Goal: Book appointment/travel/reservation

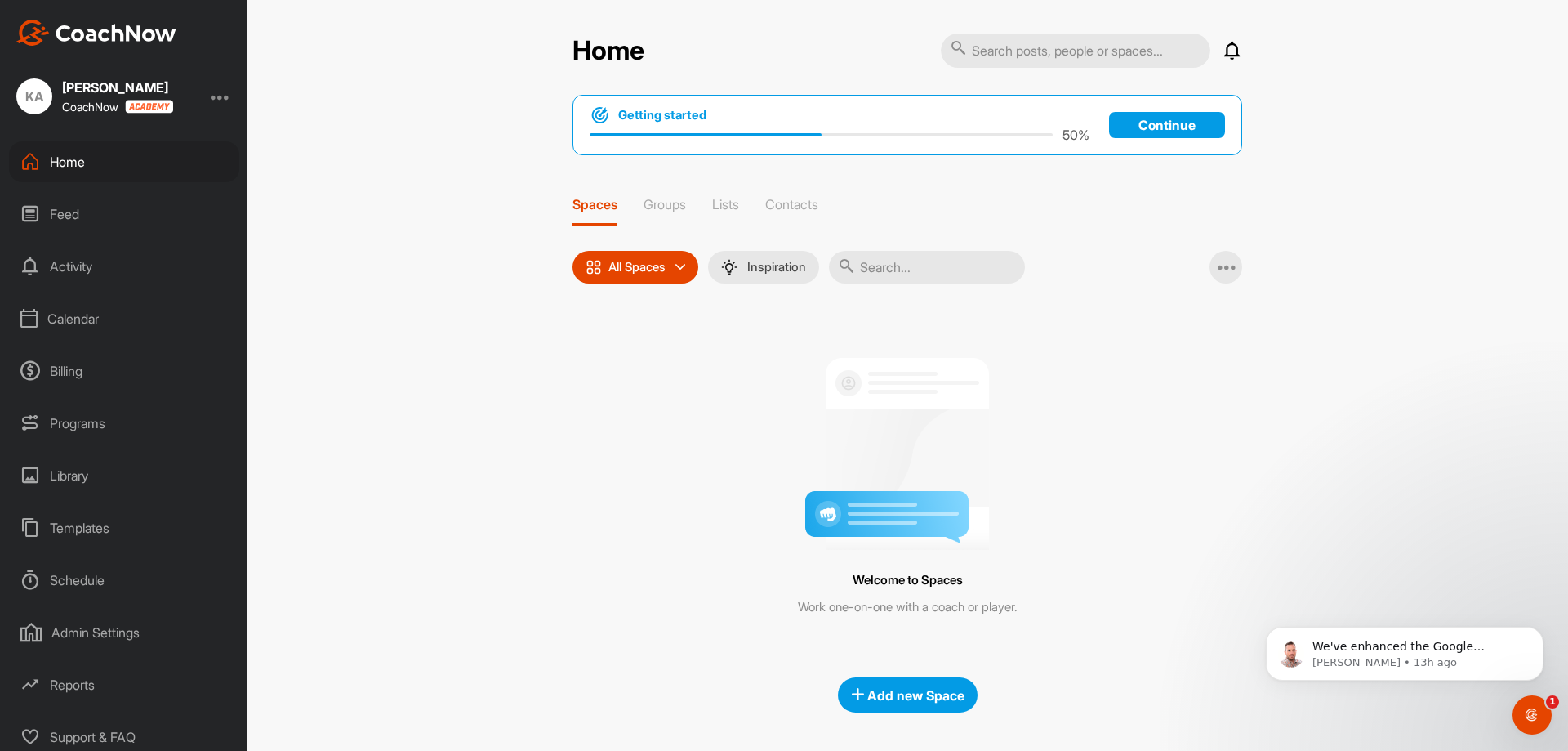
click at [63, 318] on div "Calendar" at bounding box center [125, 319] width 231 height 41
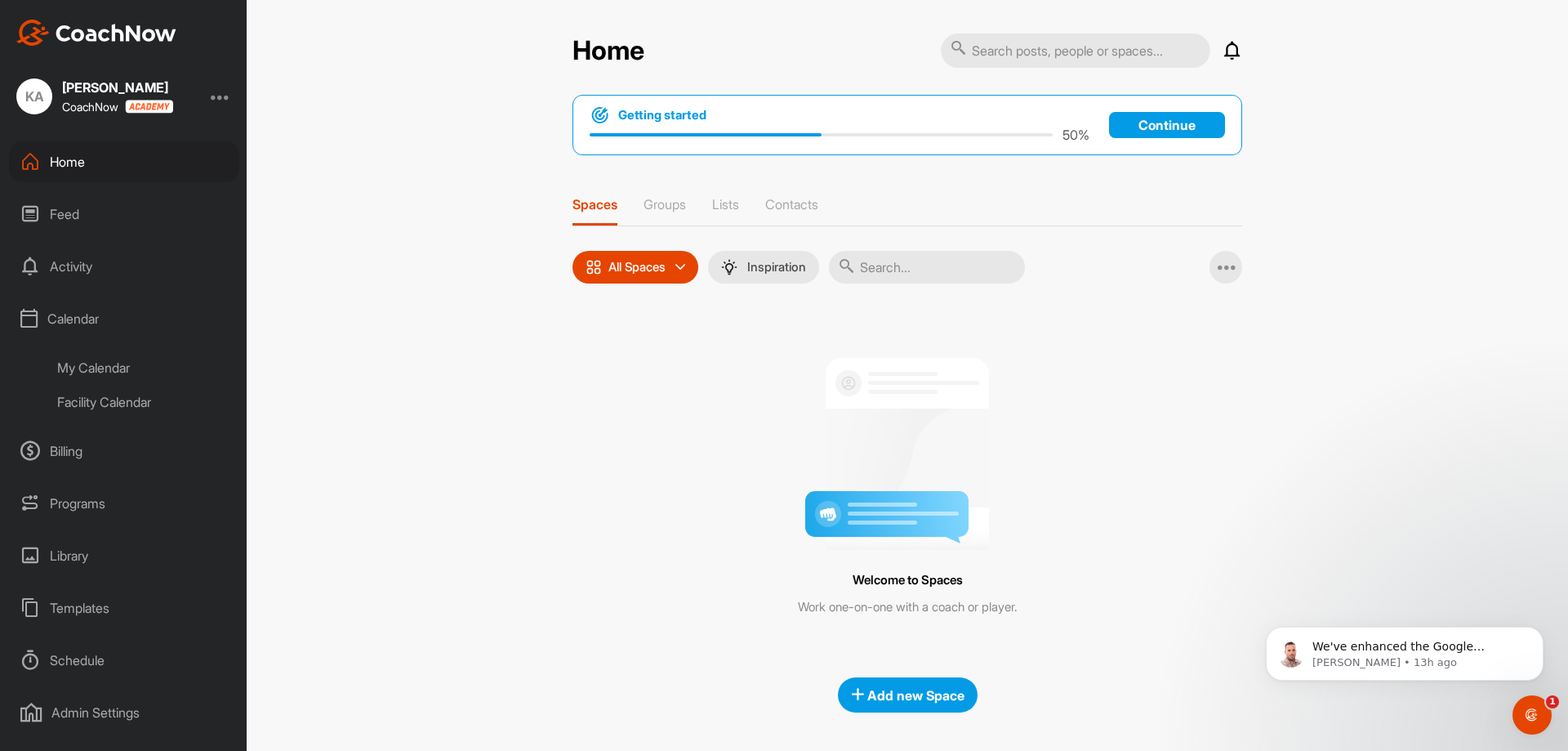
click at [134, 396] on div "Facility Calendar" at bounding box center [142, 402] width 193 height 34
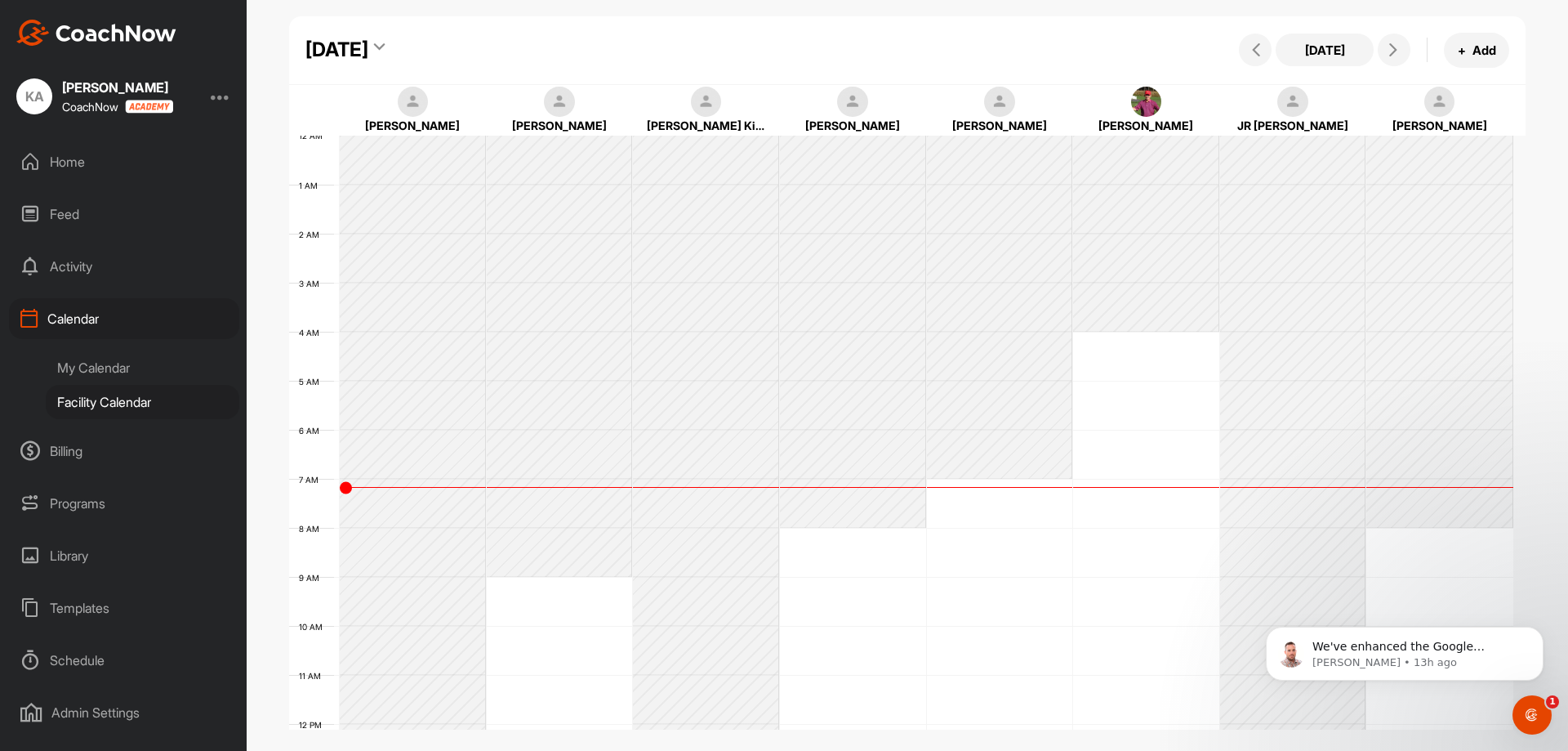
scroll to position [283, 0]
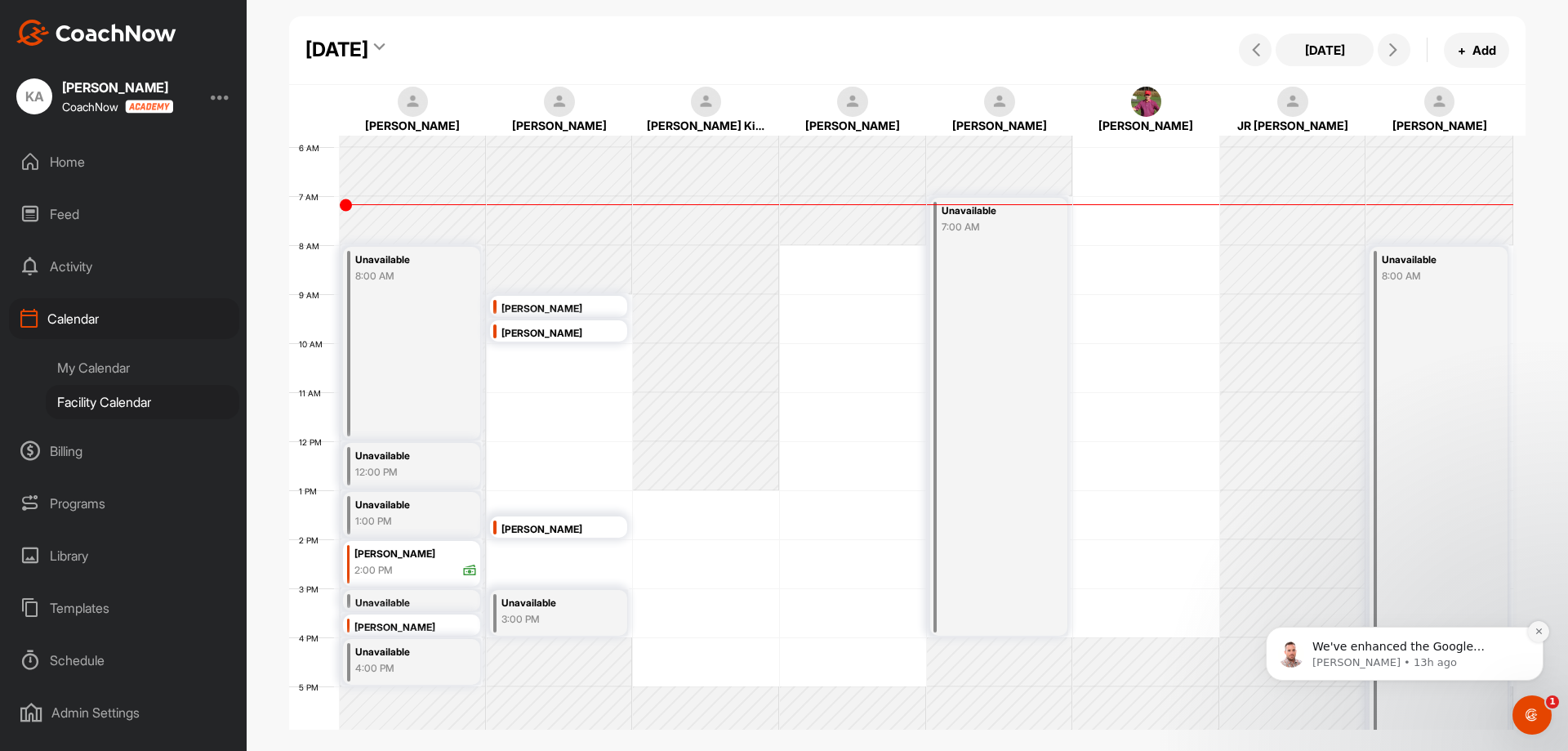
click at [1538, 632] on icon "Dismiss notification" at bounding box center [1538, 631] width 6 height 6
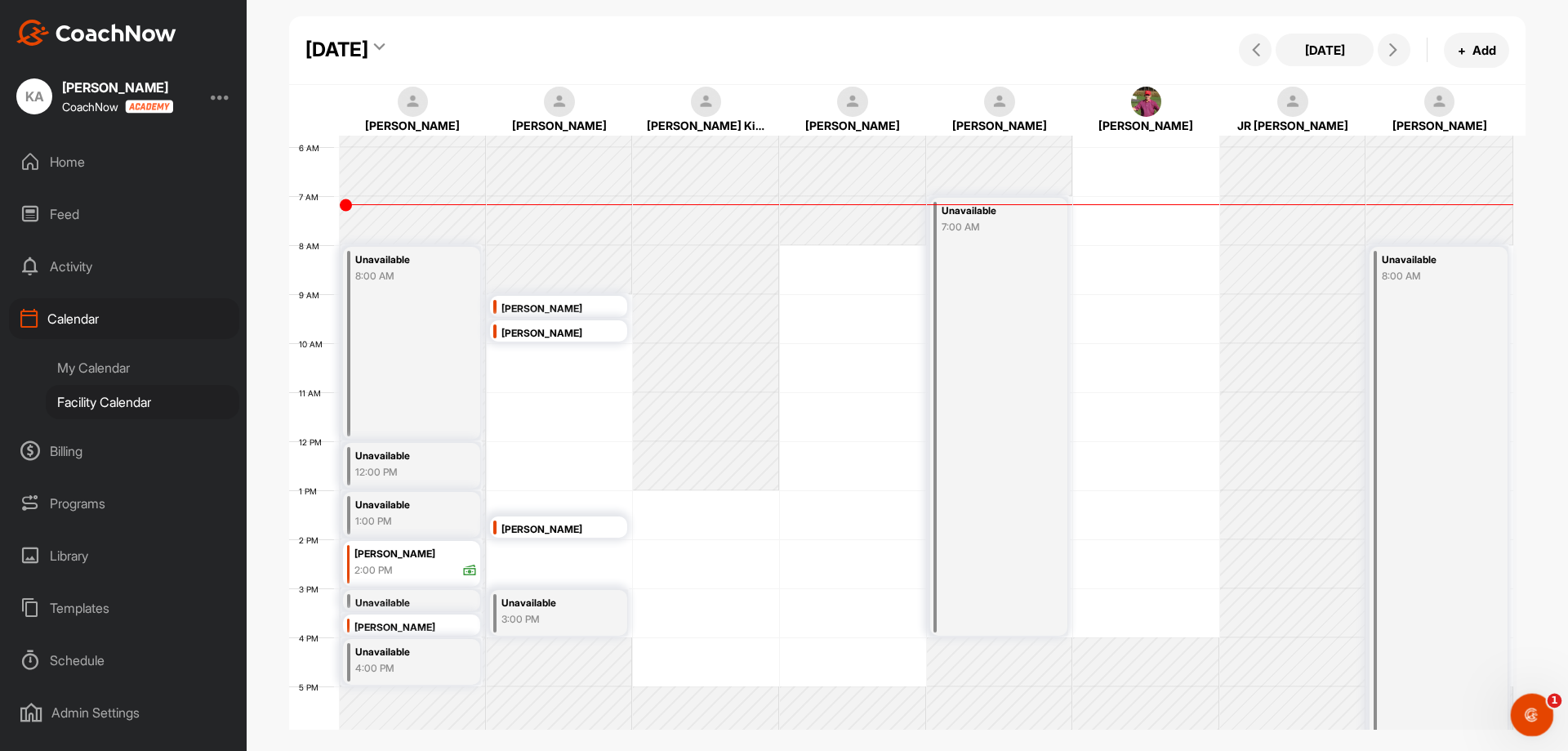
click at [1533, 707] on icon "Open Intercom Messenger" at bounding box center [1530, 712] width 27 height 27
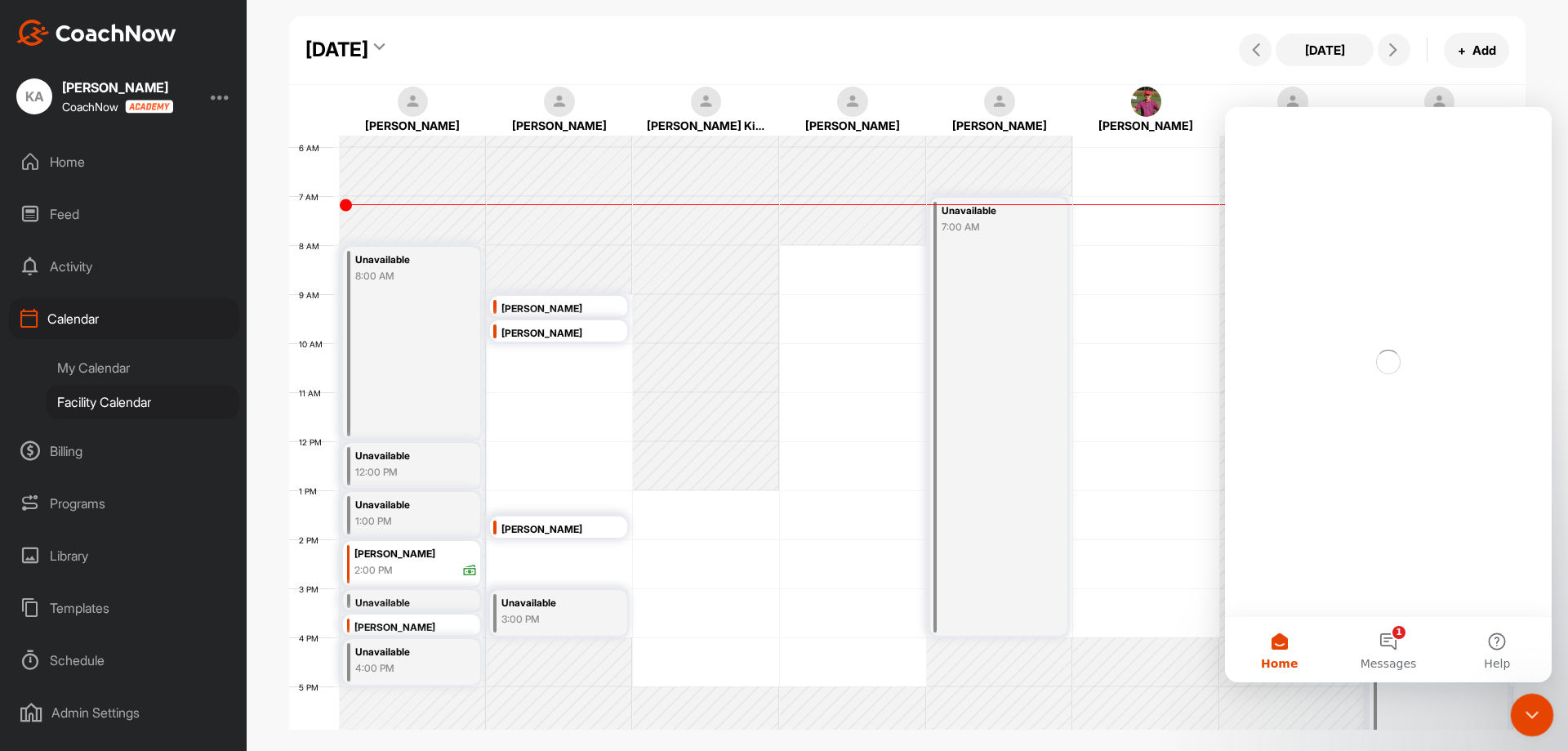
scroll to position [0, 0]
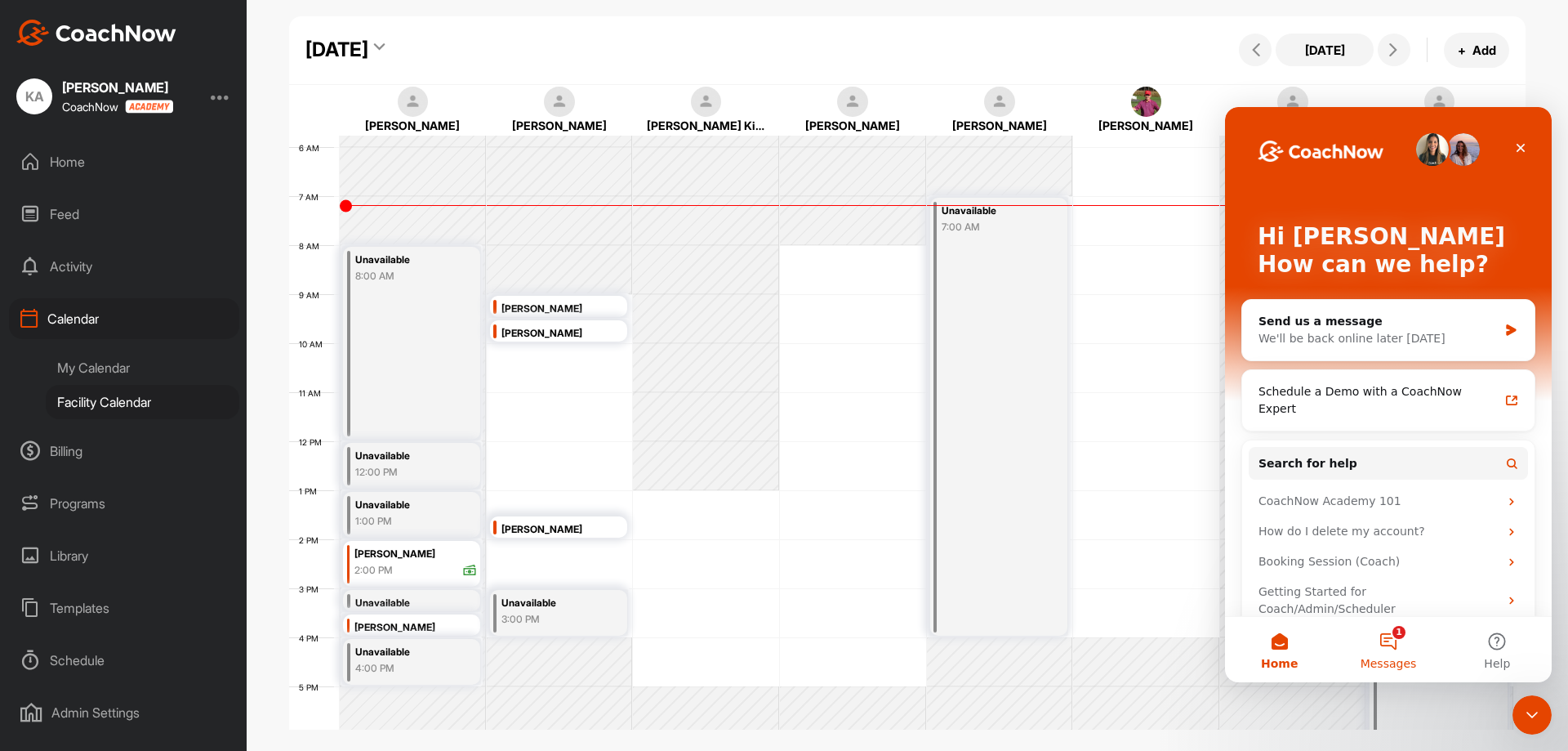
click at [1400, 644] on button "1 Messages" at bounding box center [1388, 650] width 109 height 65
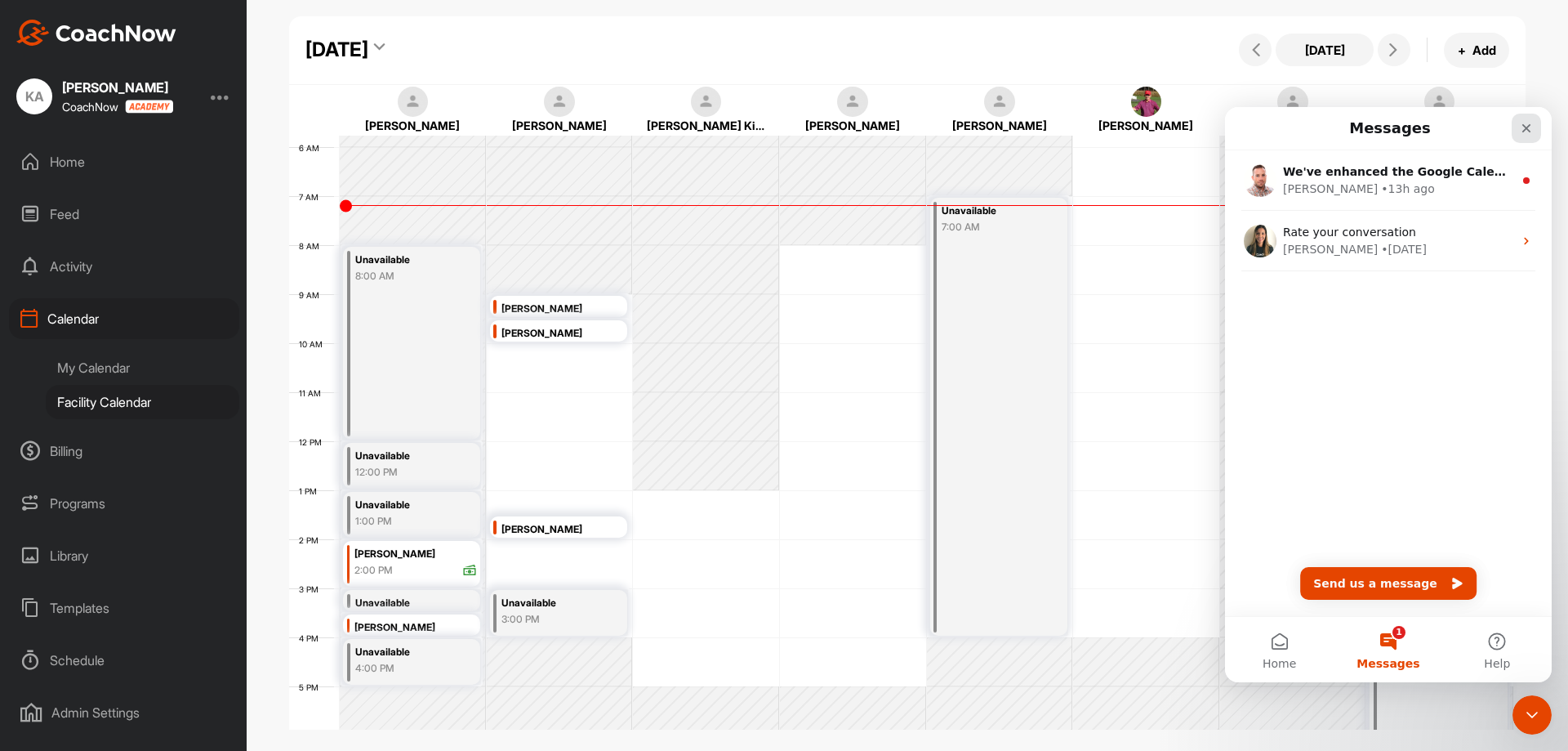
click at [1527, 127] on icon "Close" at bounding box center [1527, 129] width 9 height 9
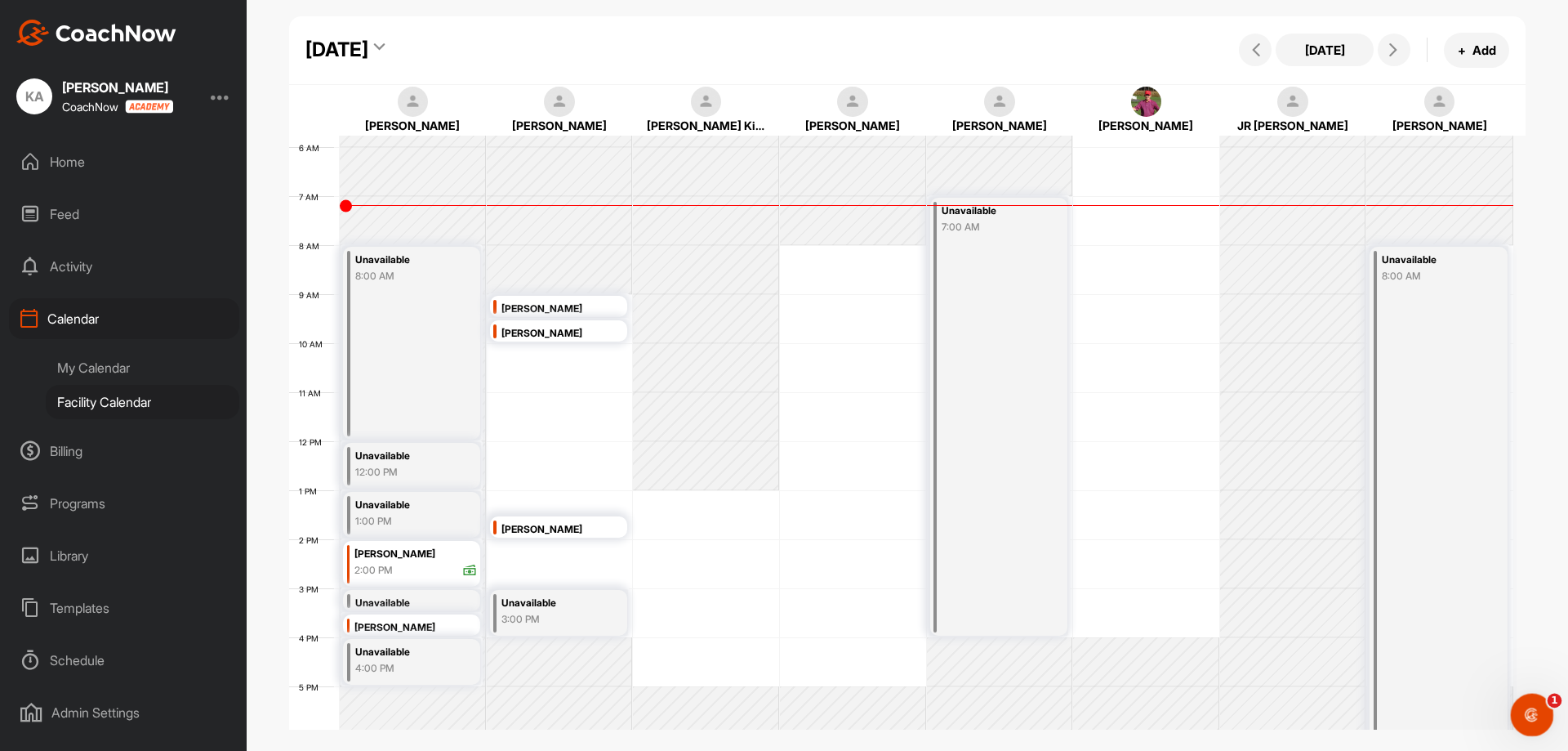
click at [1539, 723] on div "Open Intercom Messenger" at bounding box center [1530, 712] width 54 height 54
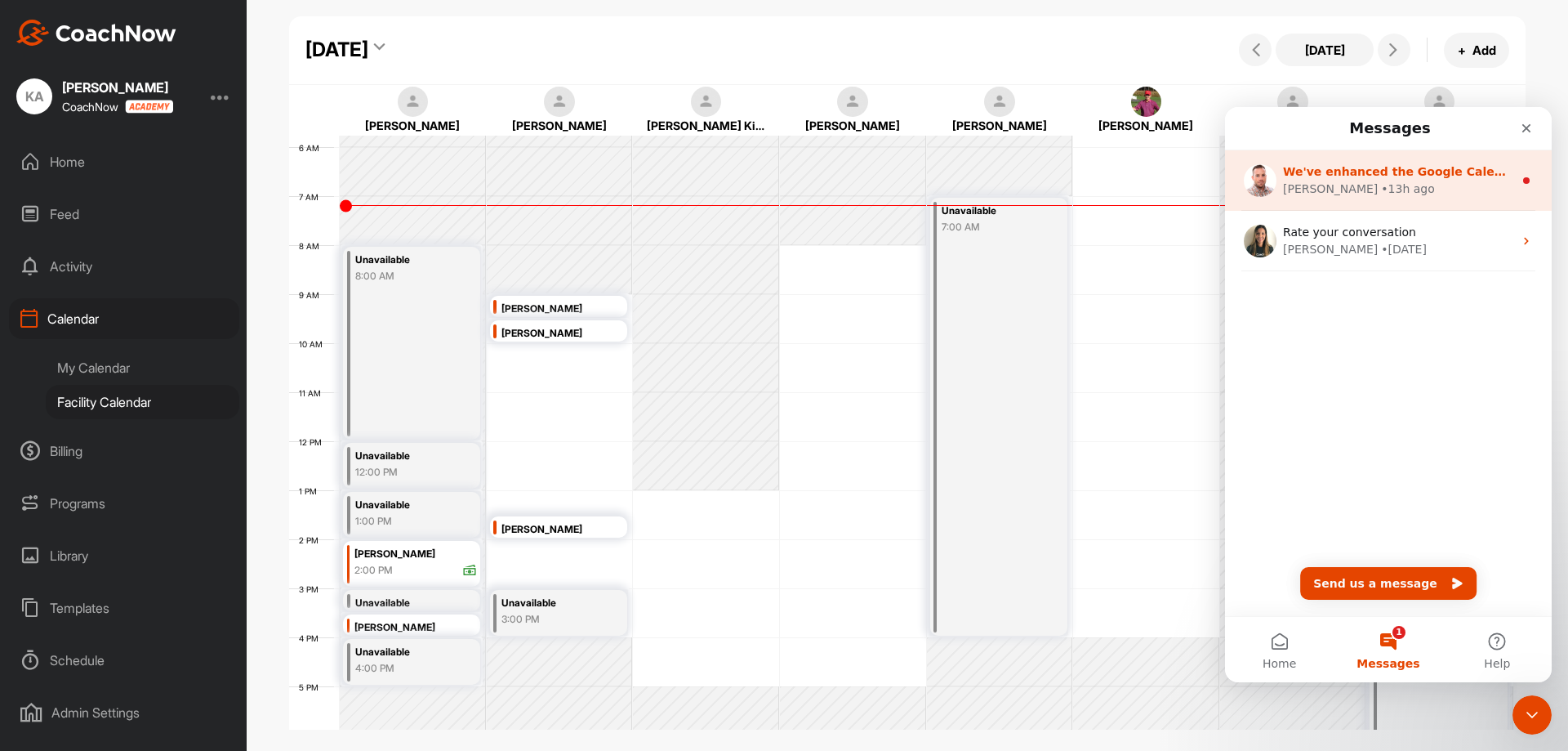
click at [1362, 189] on div "[PERSON_NAME] • 13h ago" at bounding box center [1399, 189] width 231 height 17
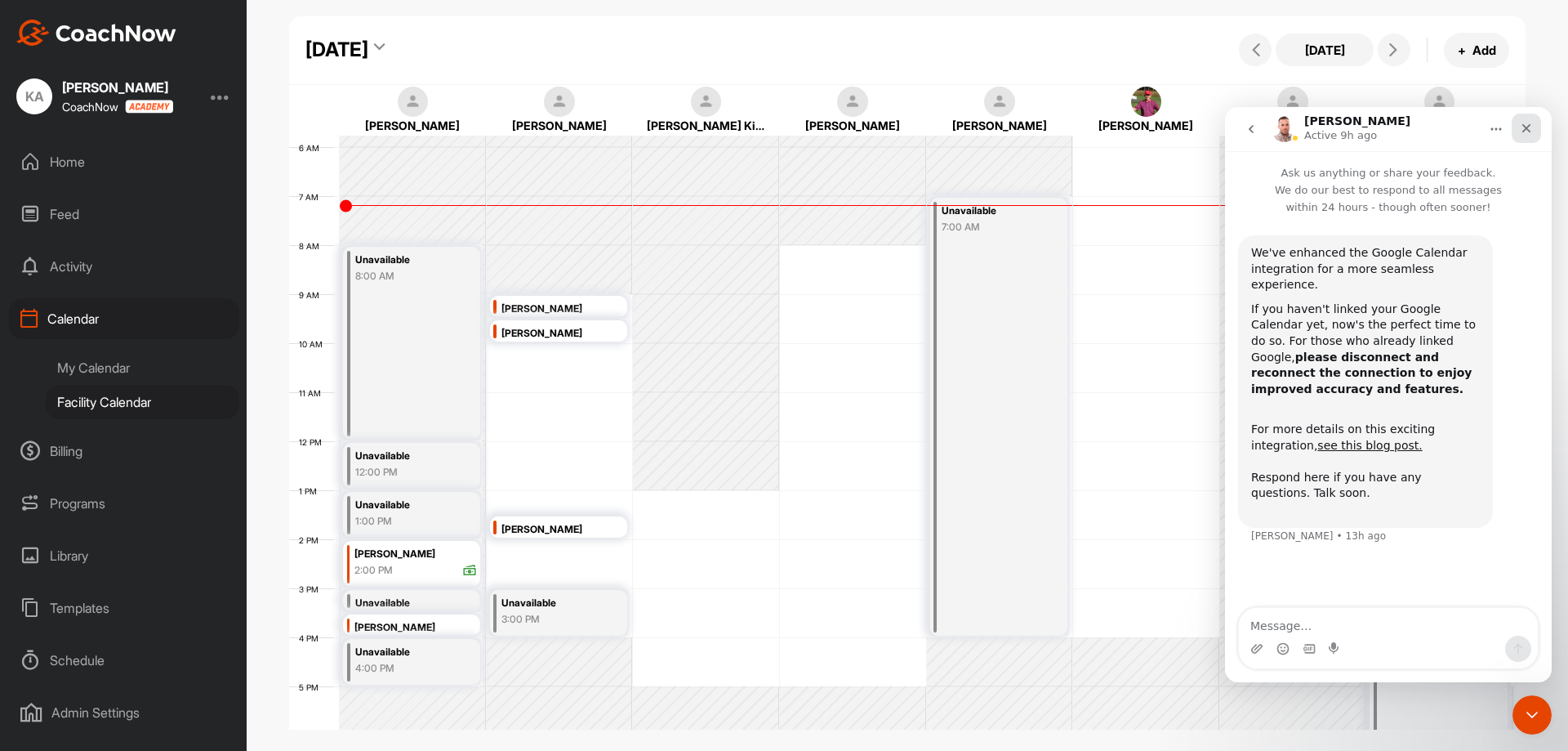
click at [1524, 125] on icon "Close" at bounding box center [1527, 129] width 9 height 9
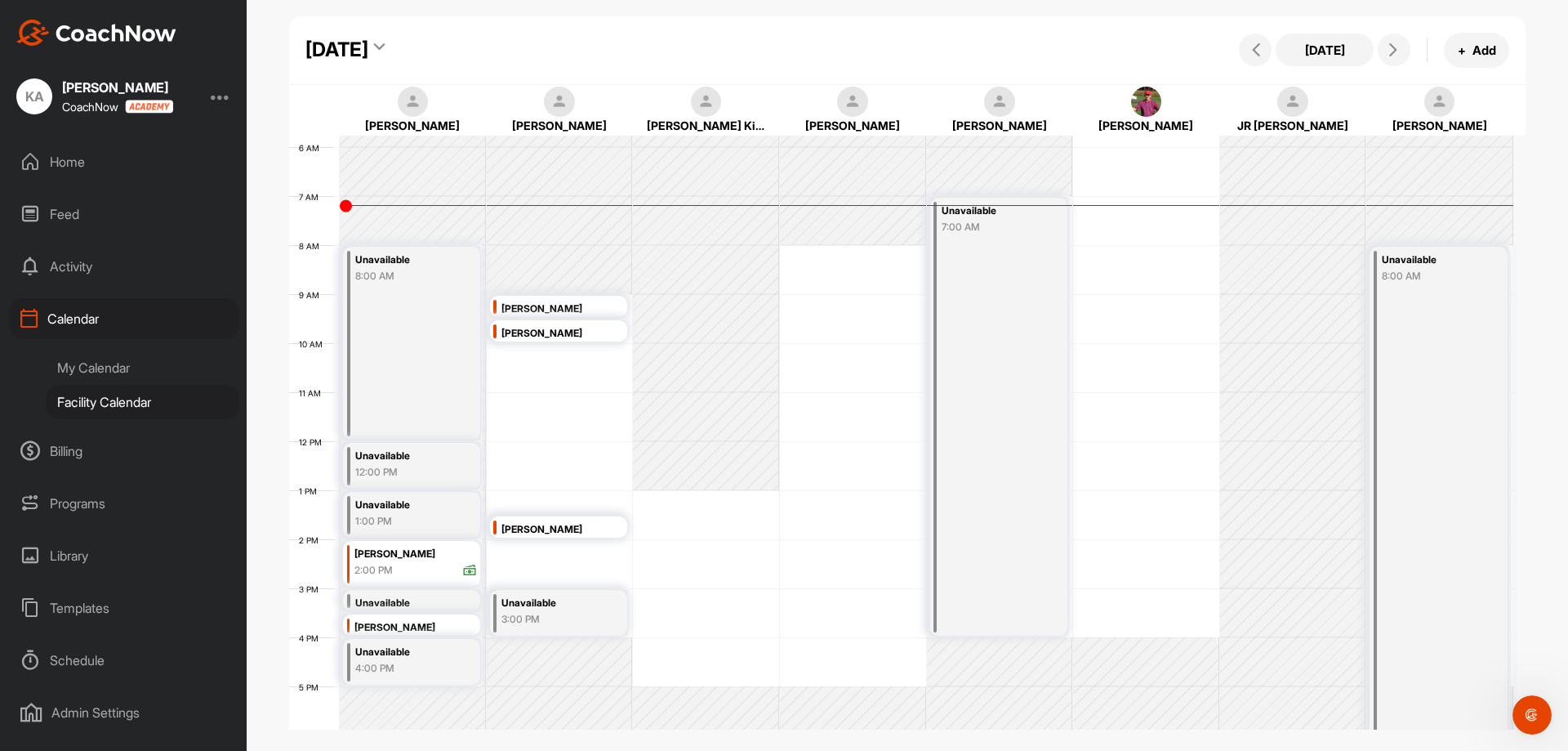
click at [368, 46] on div "[DATE]" at bounding box center [337, 50] width 63 height 30
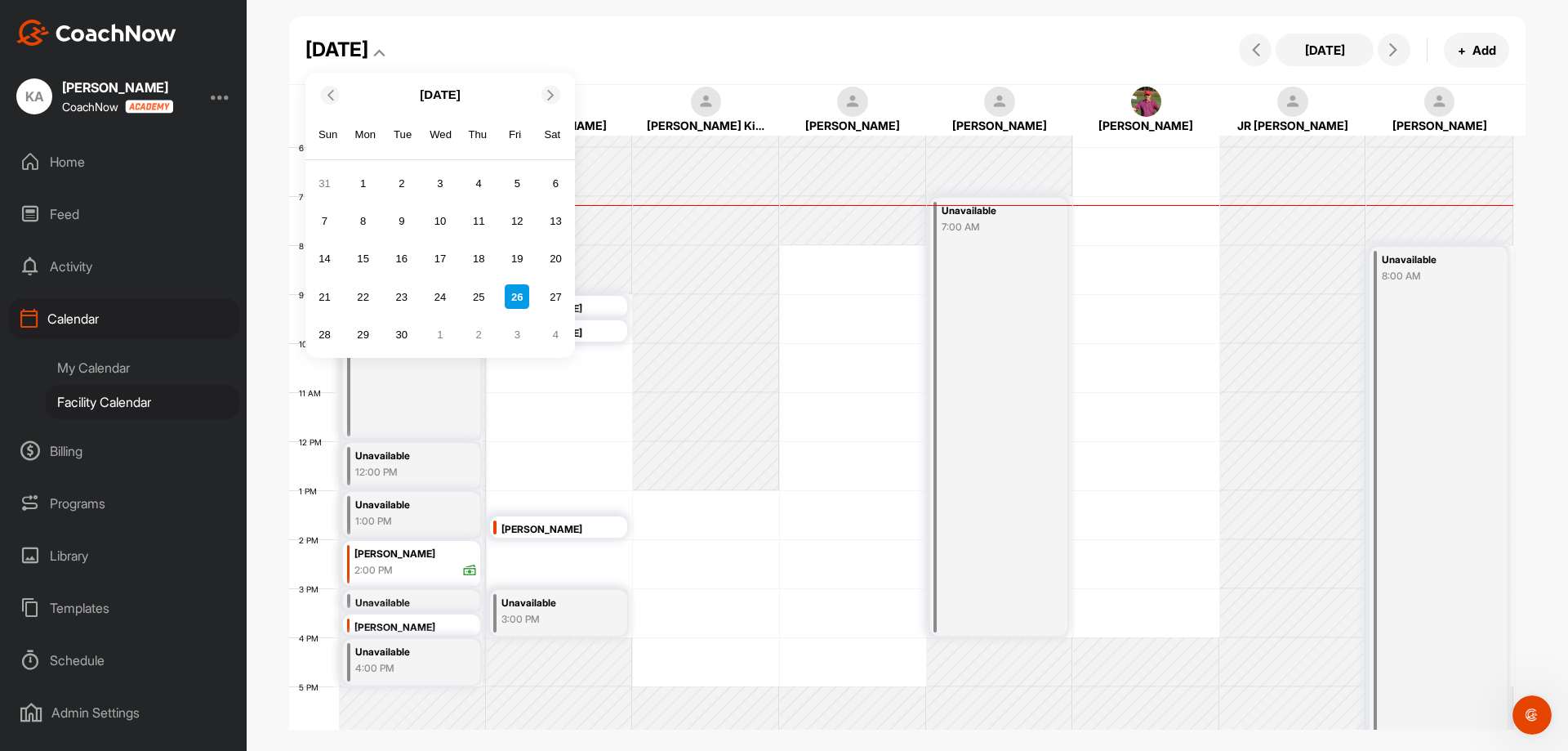
click at [552, 92] on icon at bounding box center [550, 94] width 10 height 10
click at [486, 257] on div "13" at bounding box center [479, 258] width 24 height 24
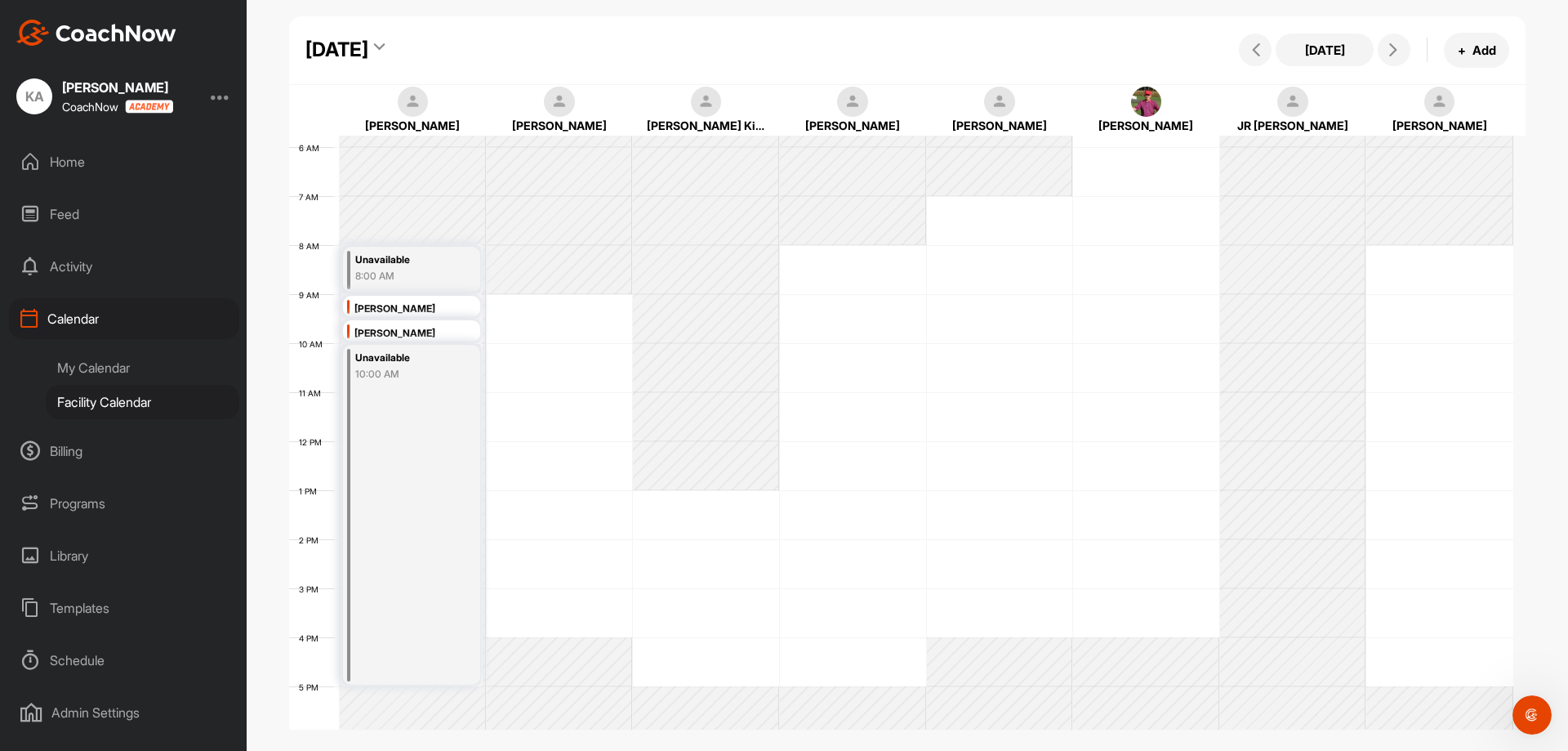
click at [449, 334] on div "[PERSON_NAME]" at bounding box center [415, 334] width 122 height 19
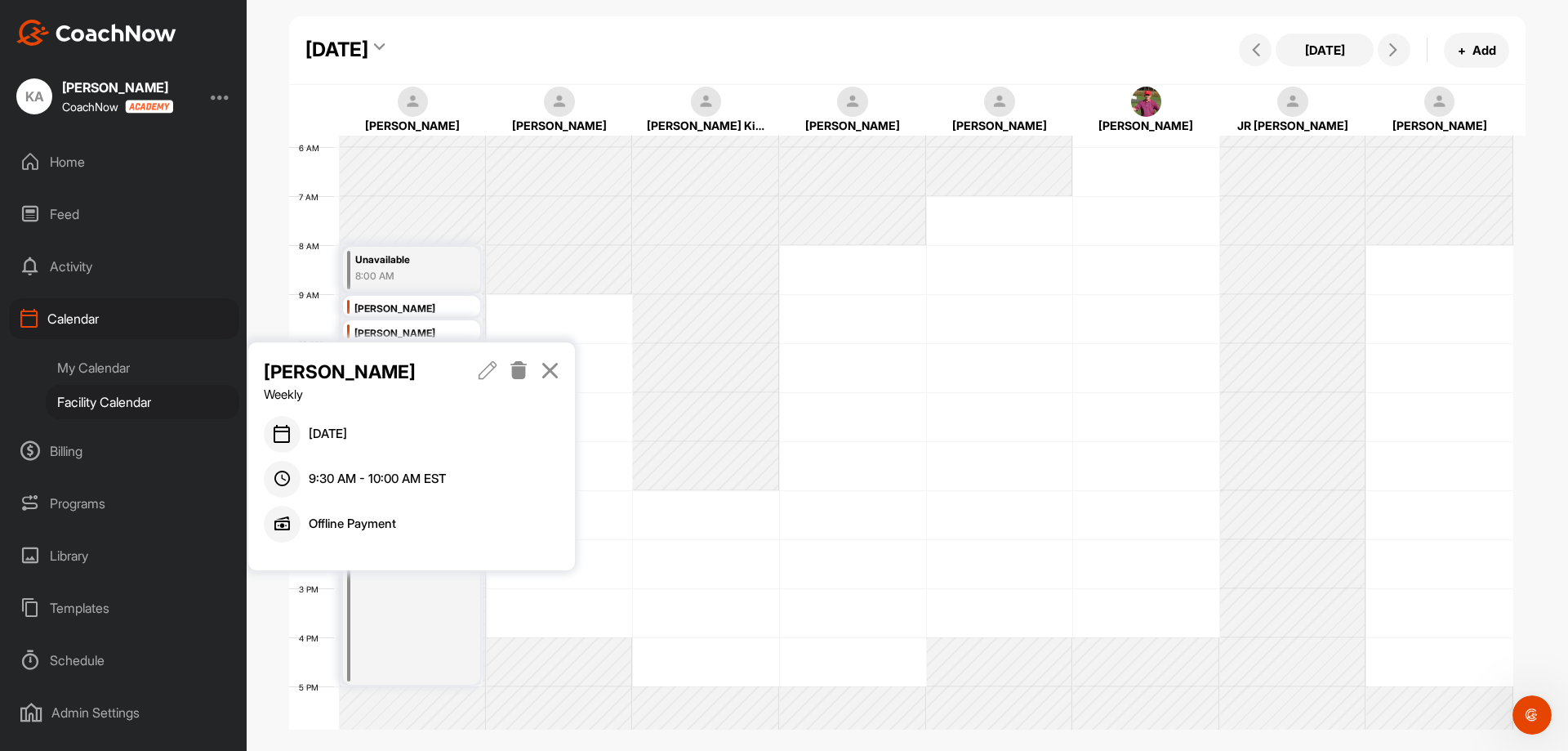
click at [522, 367] on icon at bounding box center [519, 369] width 19 height 18
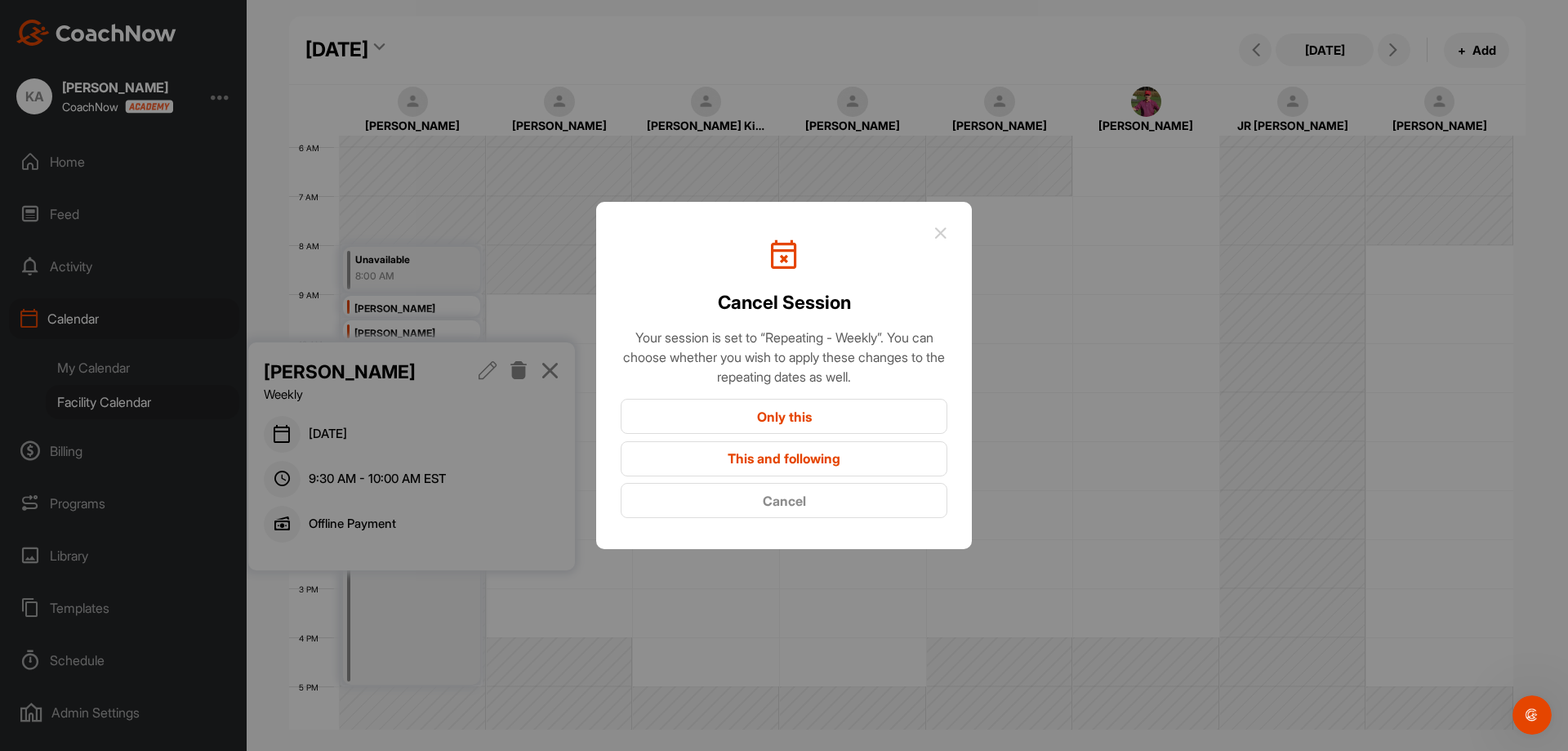
click at [776, 413] on button "Only this" at bounding box center [784, 416] width 327 height 35
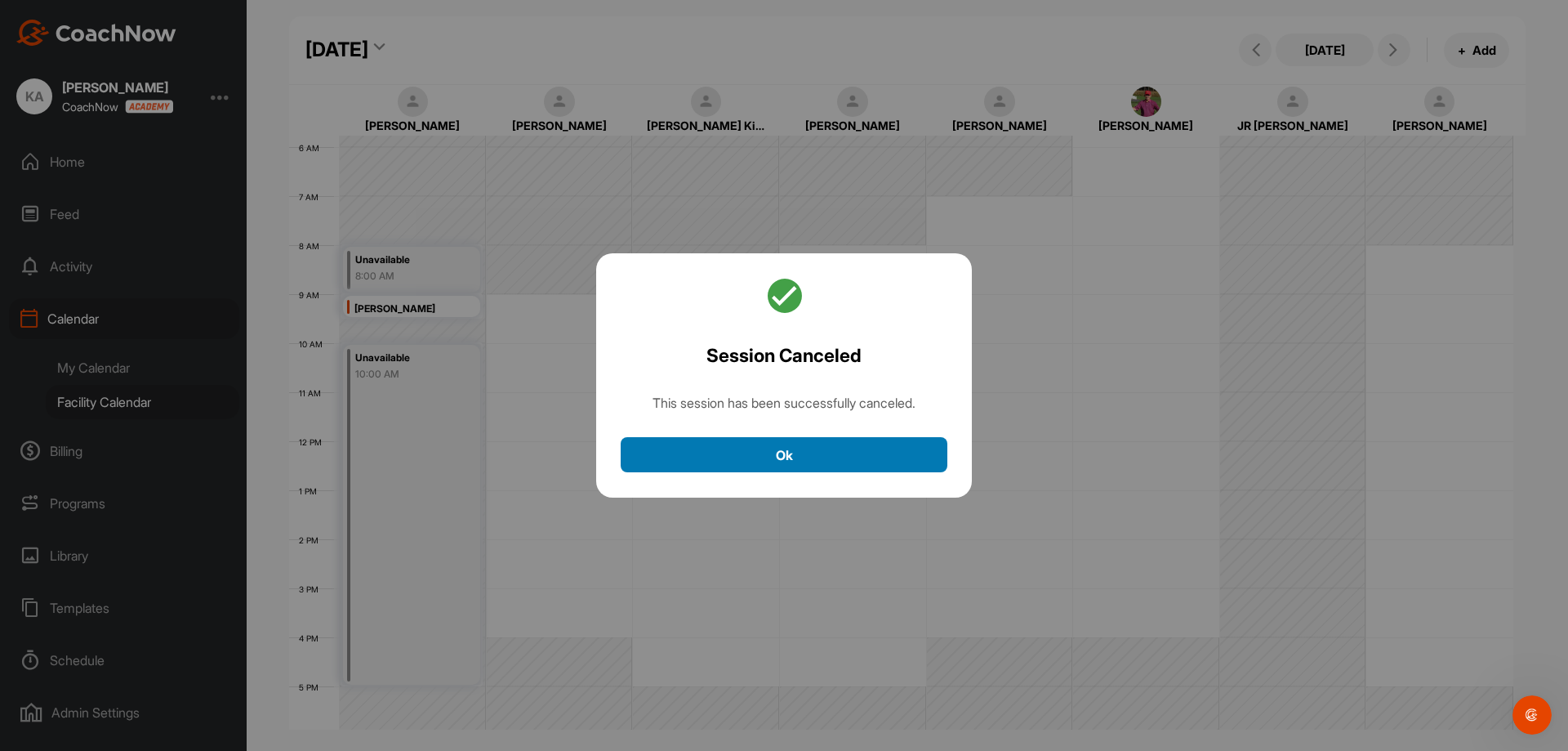
click at [840, 454] on button "Ok" at bounding box center [784, 455] width 327 height 35
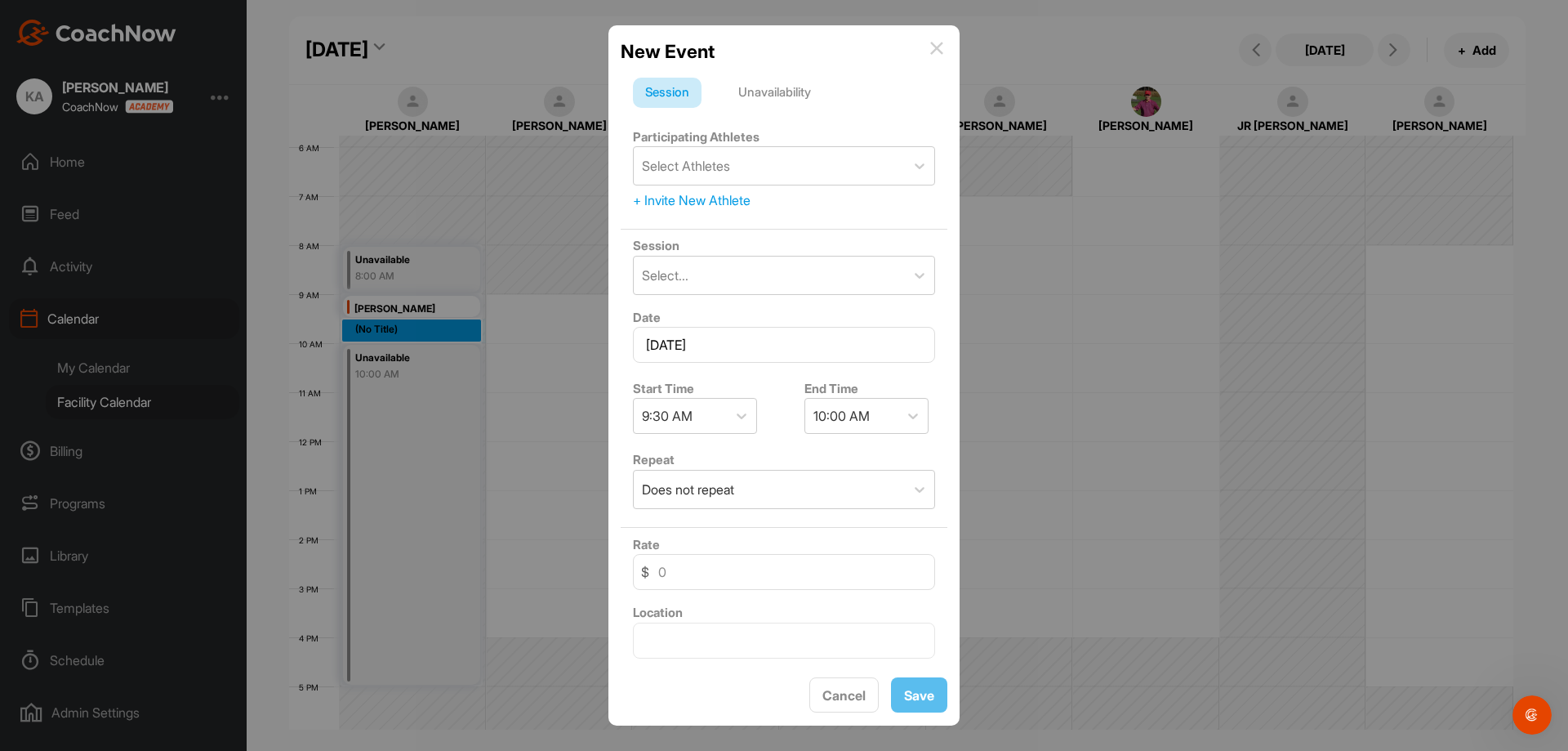
click at [759, 92] on div "Unavailability" at bounding box center [774, 92] width 98 height 31
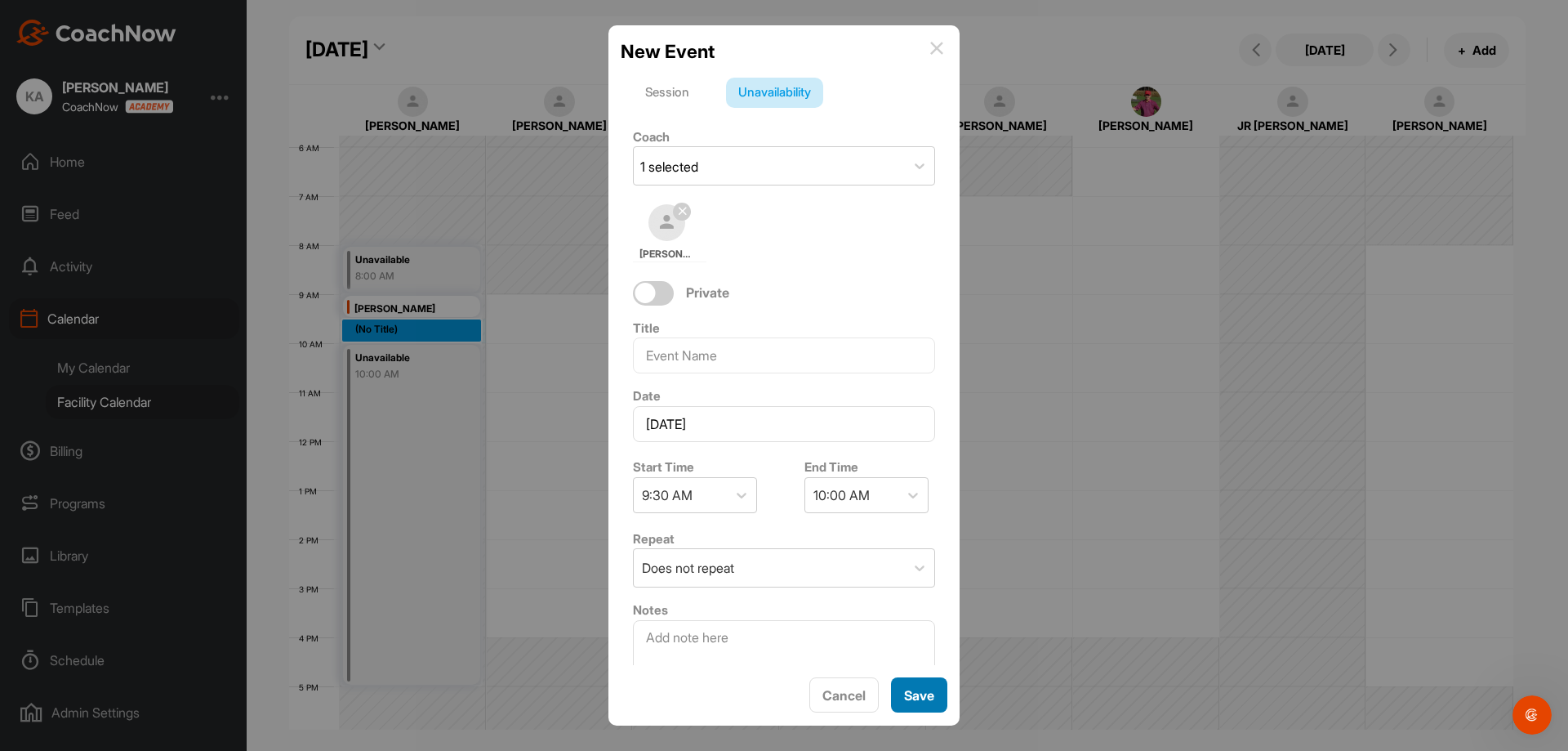
click at [917, 694] on span "Save" at bounding box center [919, 695] width 31 height 17
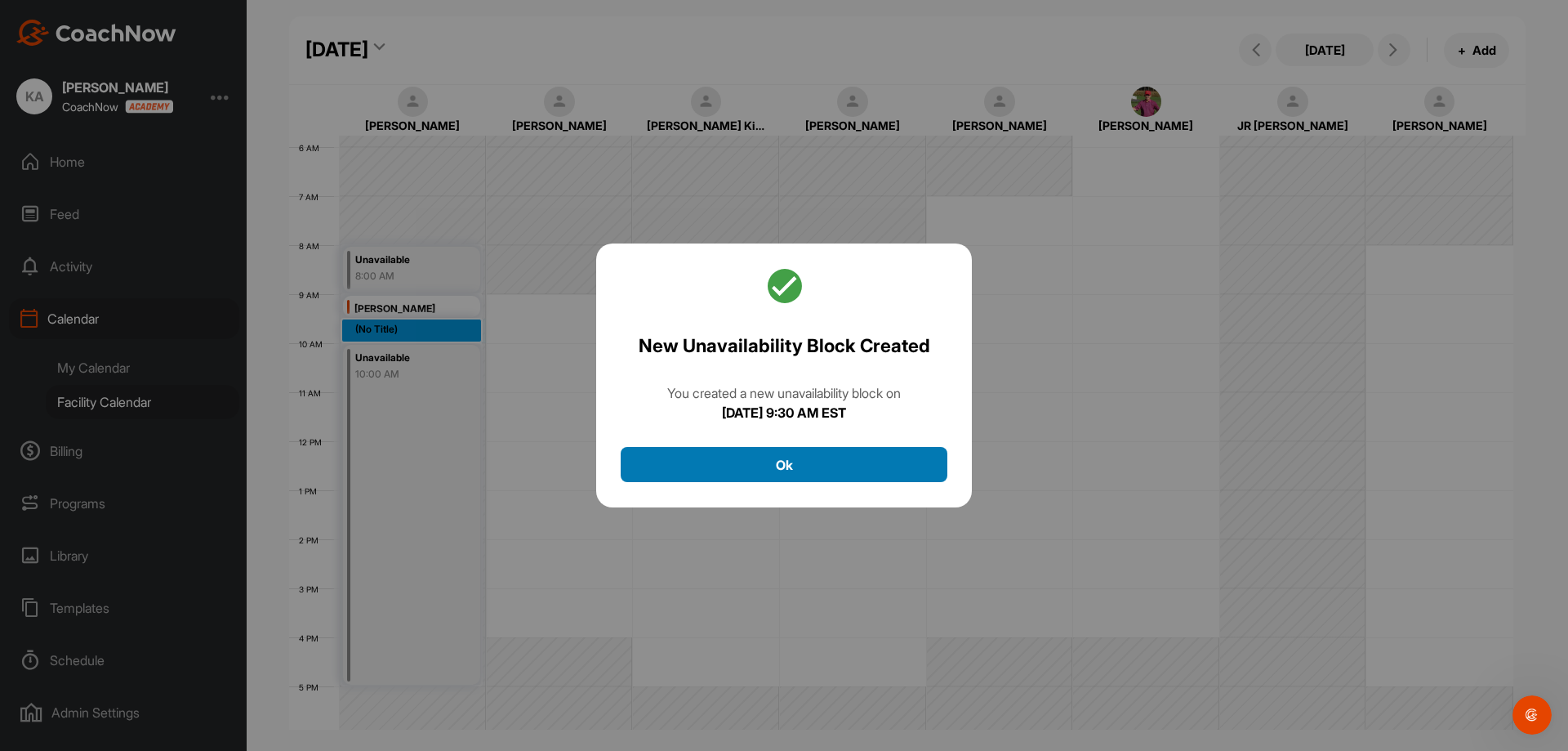
click at [760, 455] on button "Ok" at bounding box center [784, 465] width 327 height 35
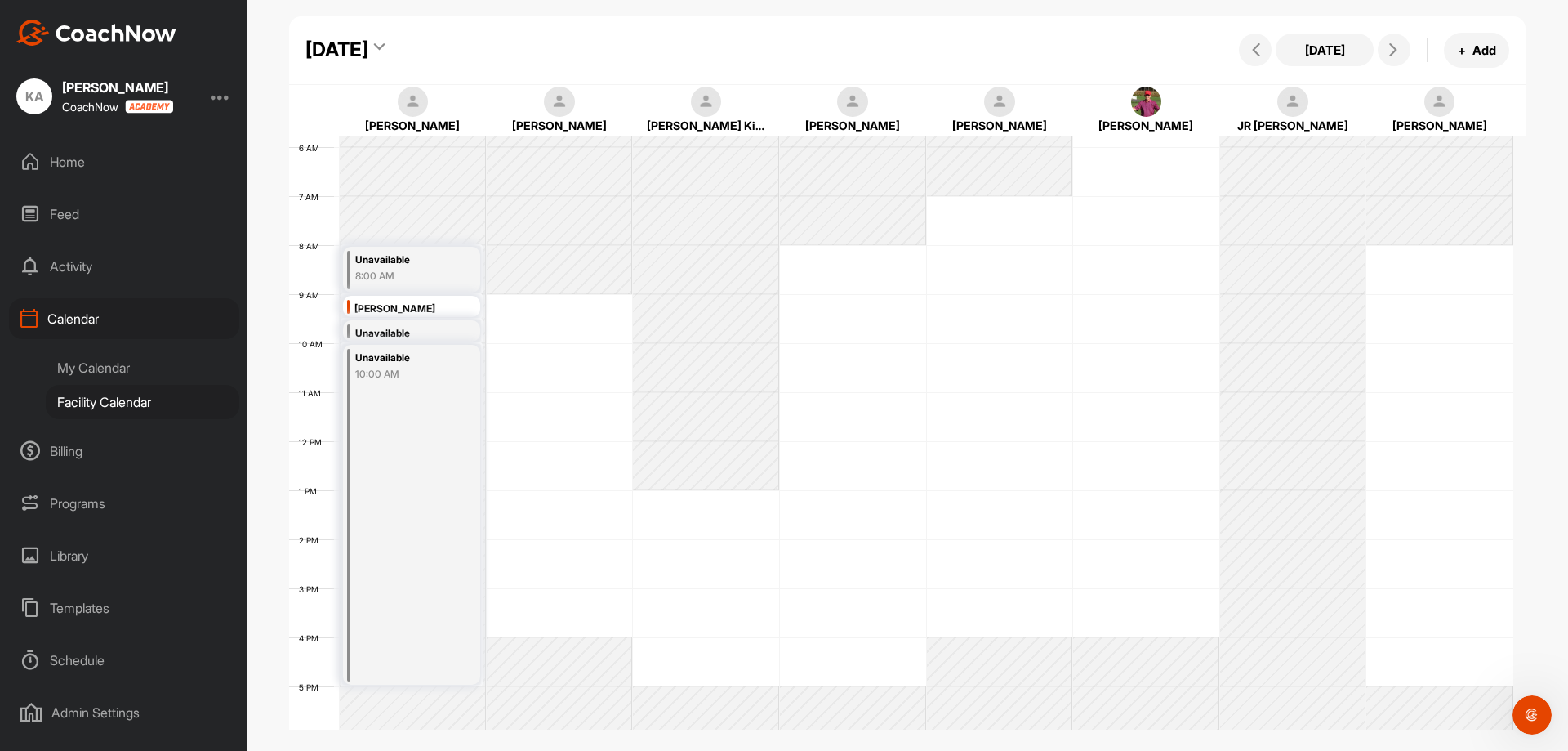
click at [392, 440] on div "Unavailable 10:00 AM" at bounding box center [412, 515] width 138 height 340
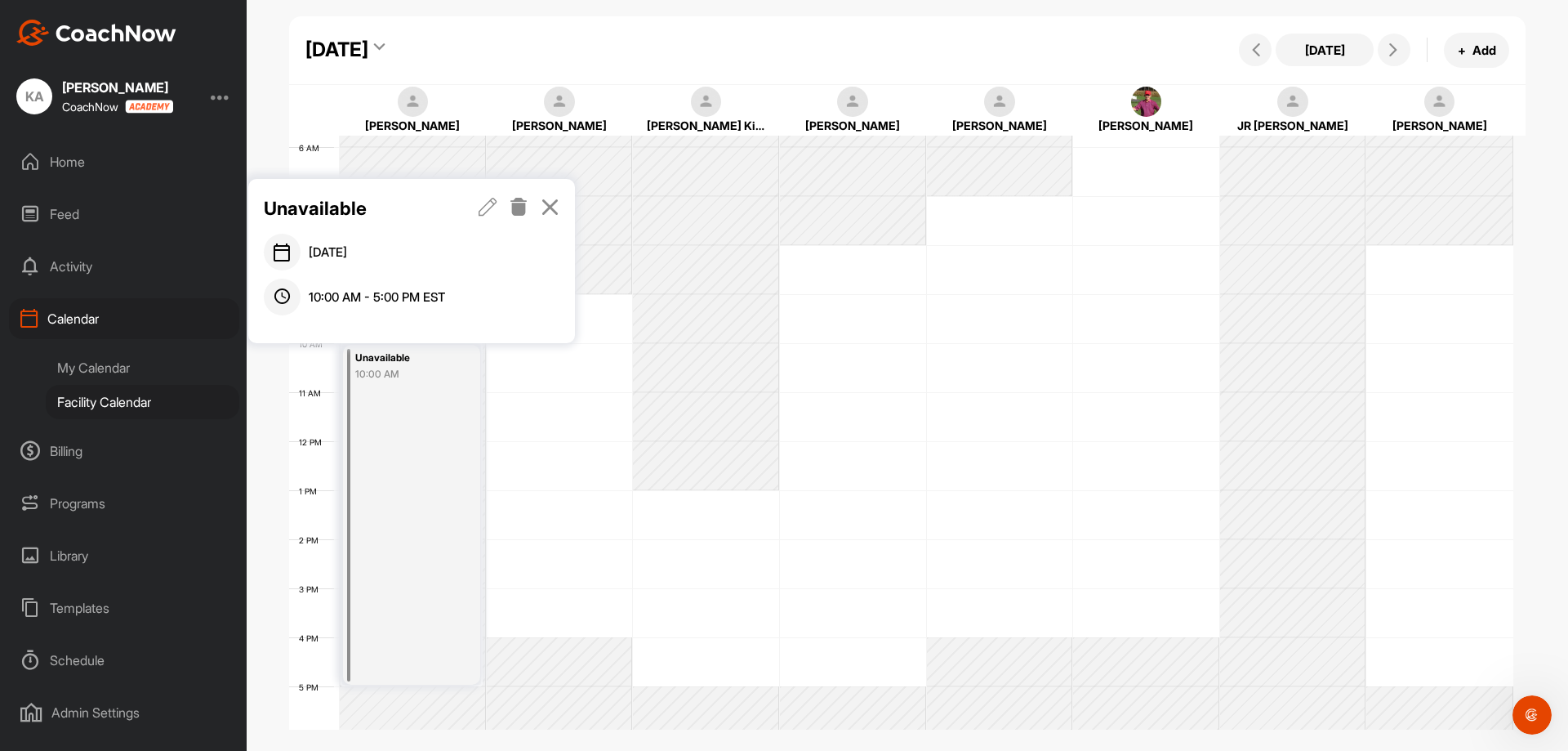
click at [487, 205] on icon at bounding box center [488, 206] width 19 height 18
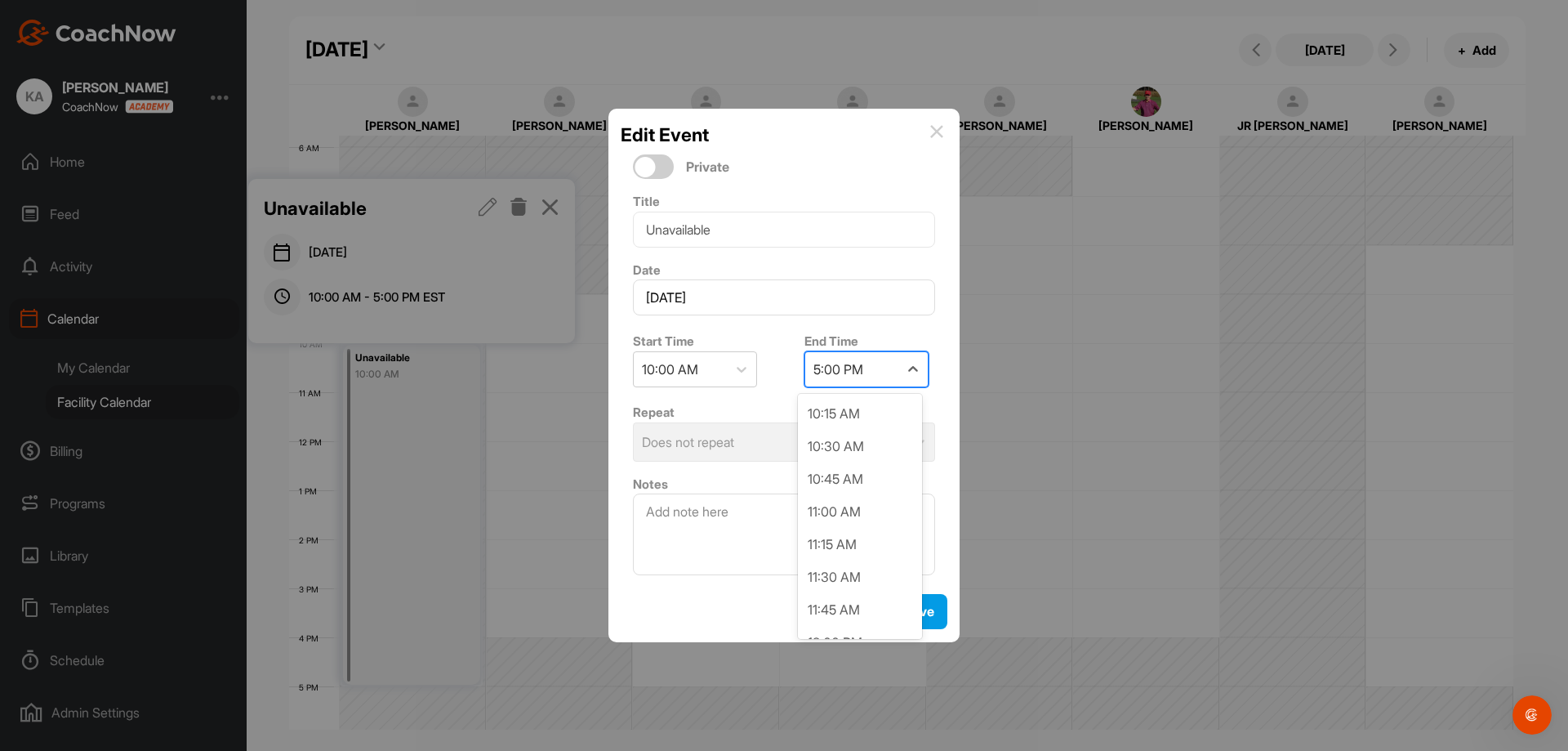
click at [845, 368] on div "5:00 PM" at bounding box center [838, 369] width 50 height 20
click at [847, 404] on div "12:30 PM" at bounding box center [861, 404] width 125 height 33
click at [921, 607] on span "Save" at bounding box center [919, 612] width 31 height 17
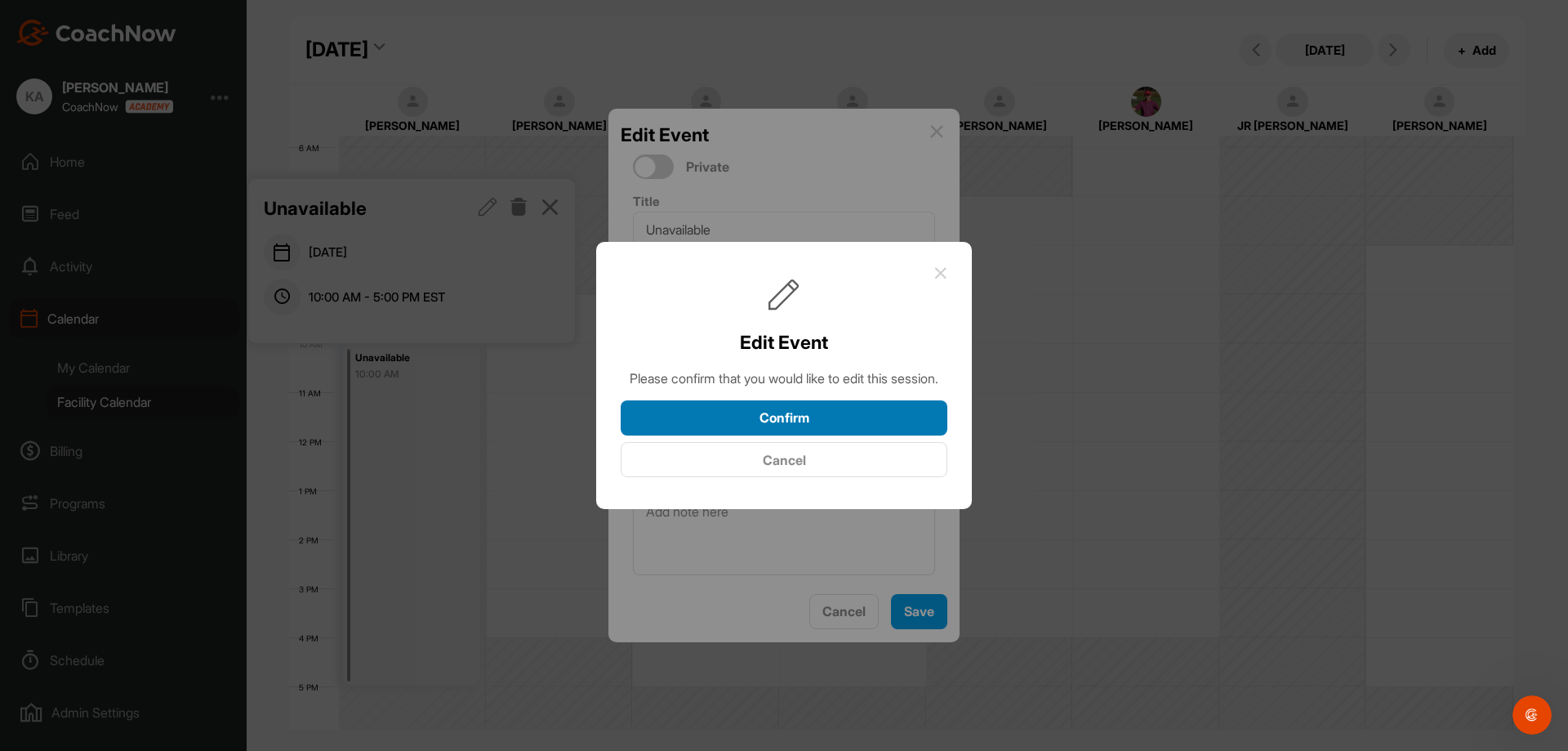
click at [814, 411] on div "Edit Event Please confirm that you would like to edit this session. Confirm Can…" at bounding box center [784, 373] width 327 height 212
click at [822, 426] on button "Confirm" at bounding box center [784, 418] width 327 height 35
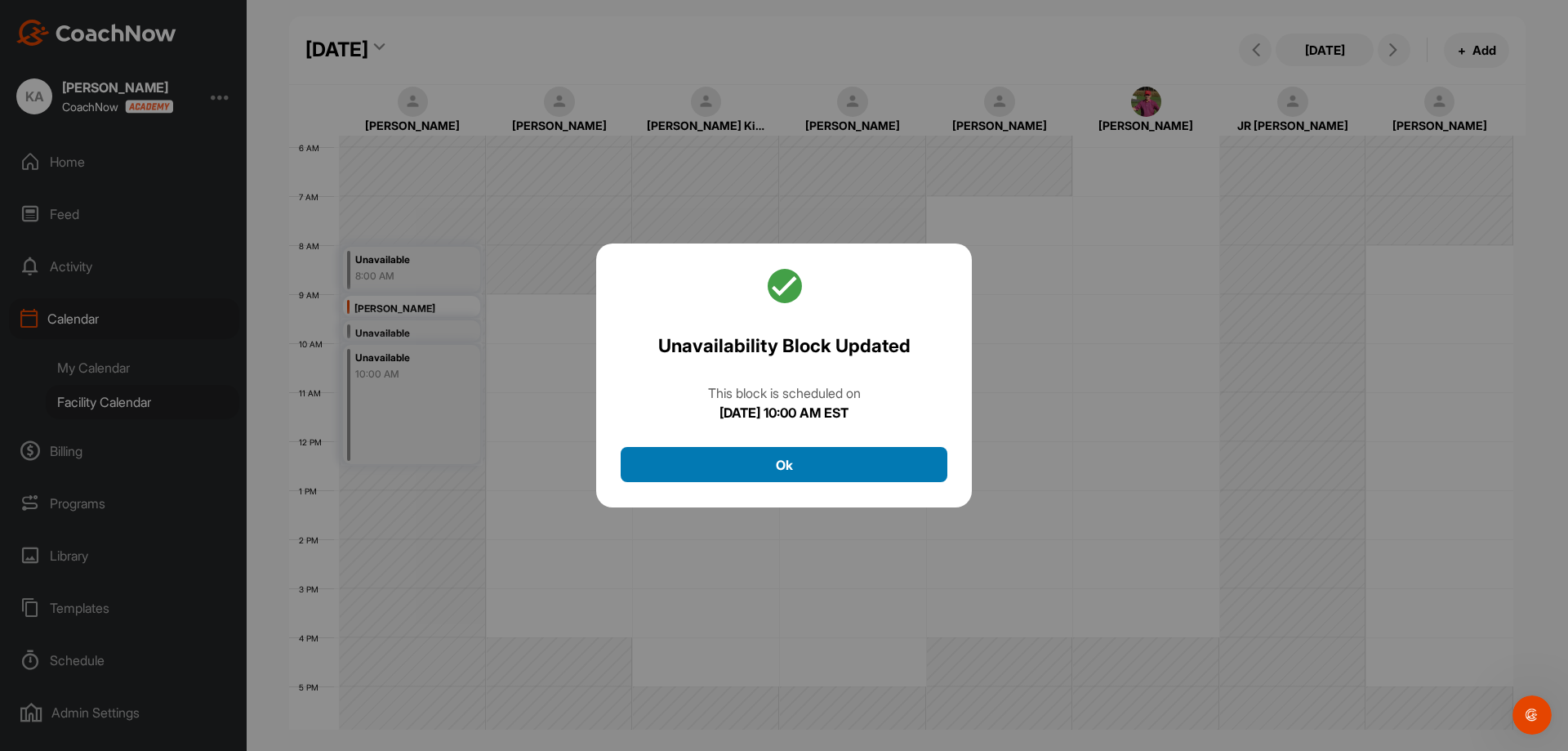
click at [786, 460] on button "Ok" at bounding box center [784, 465] width 327 height 35
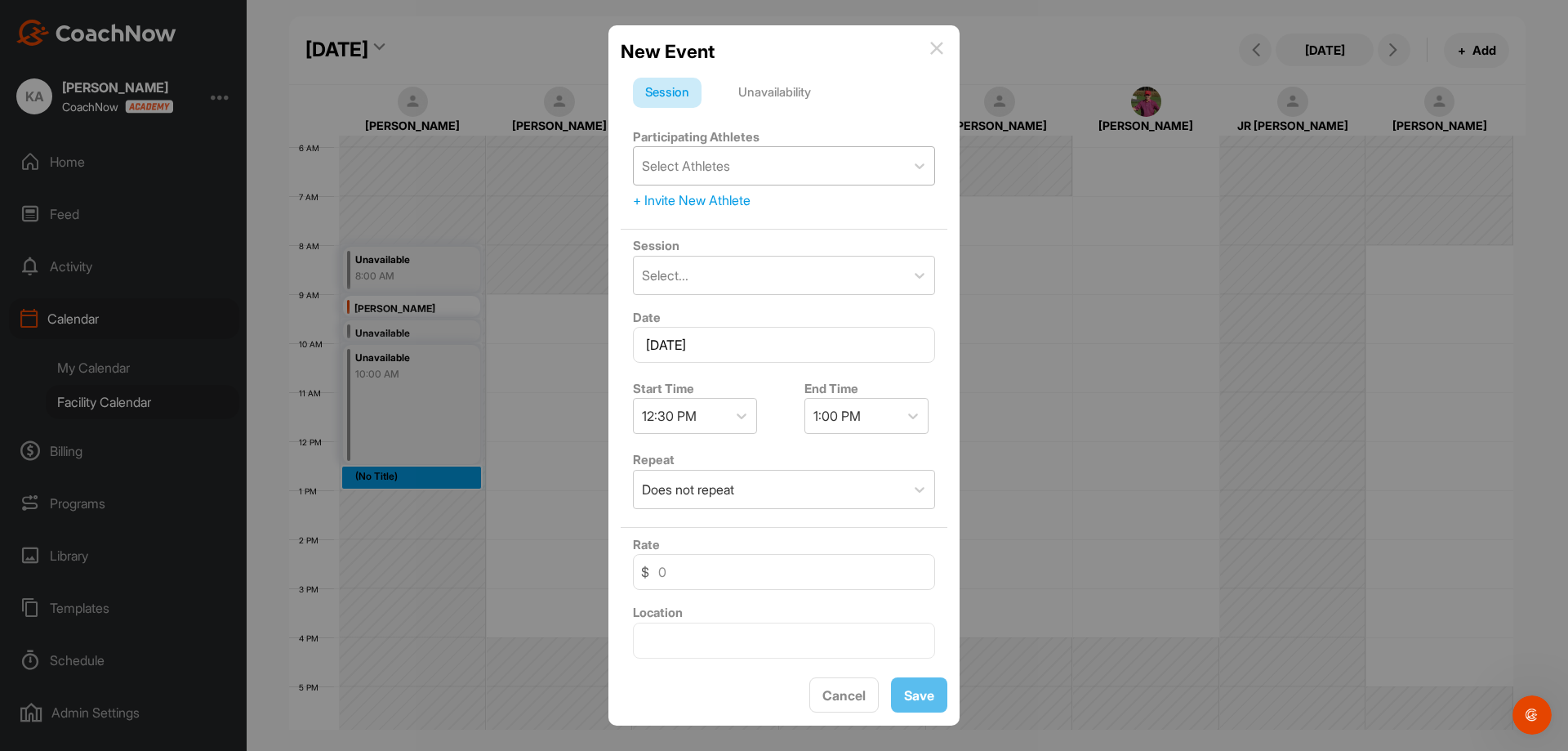
click at [718, 169] on div "Select Athletes" at bounding box center [686, 165] width 88 height 20
type input "crane"
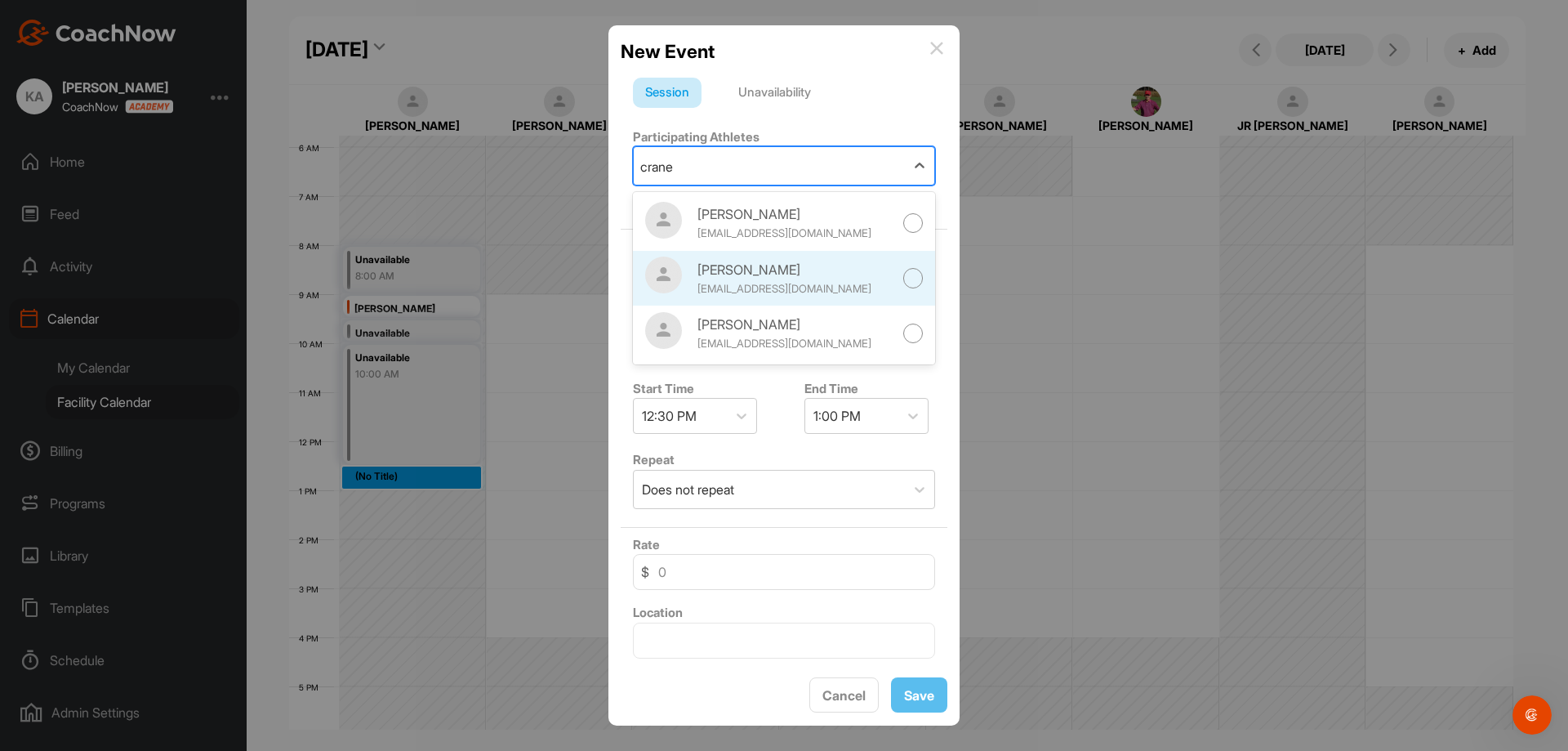
click at [748, 268] on div "[PERSON_NAME]" at bounding box center [796, 269] width 196 height 20
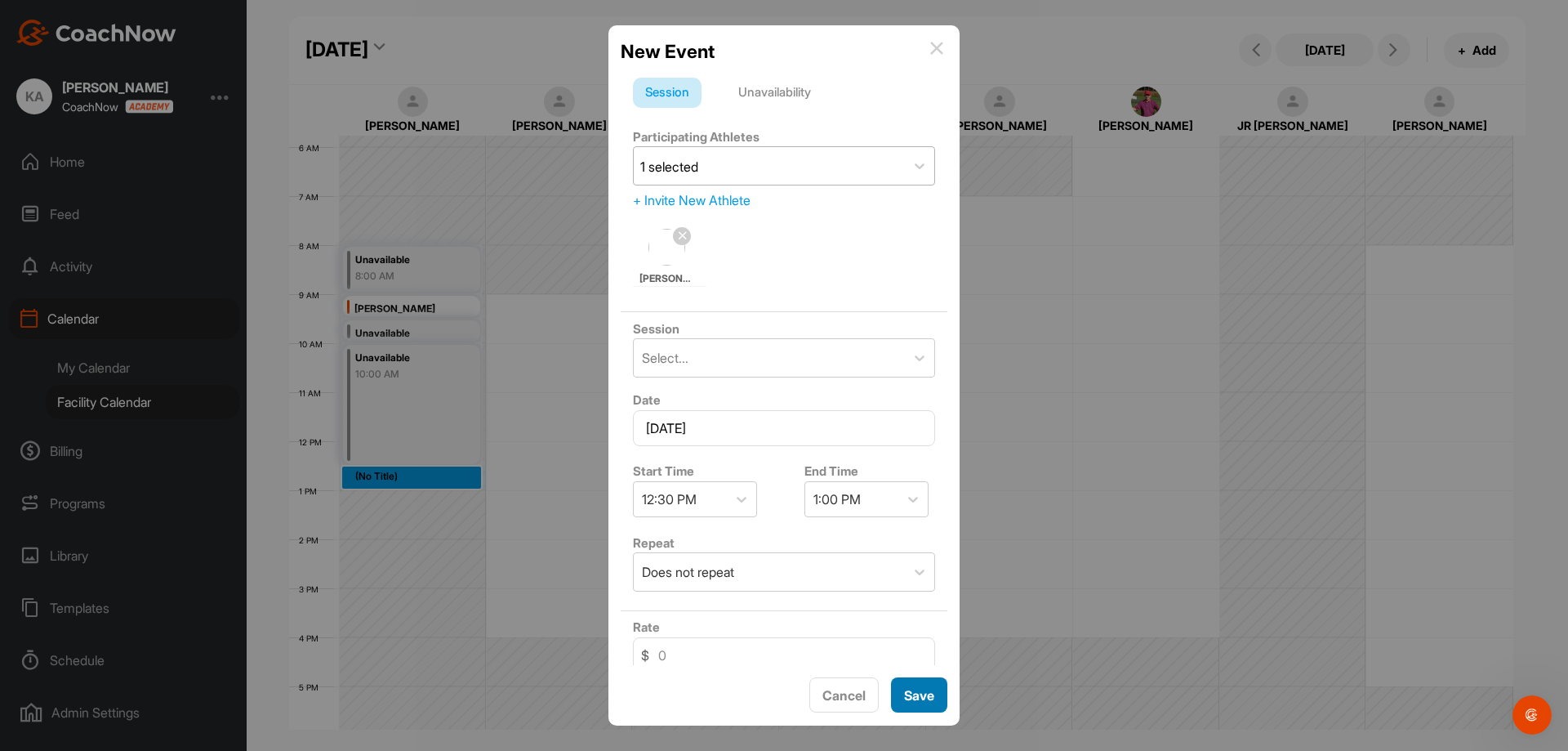
click at [917, 689] on span "Save" at bounding box center [919, 695] width 31 height 17
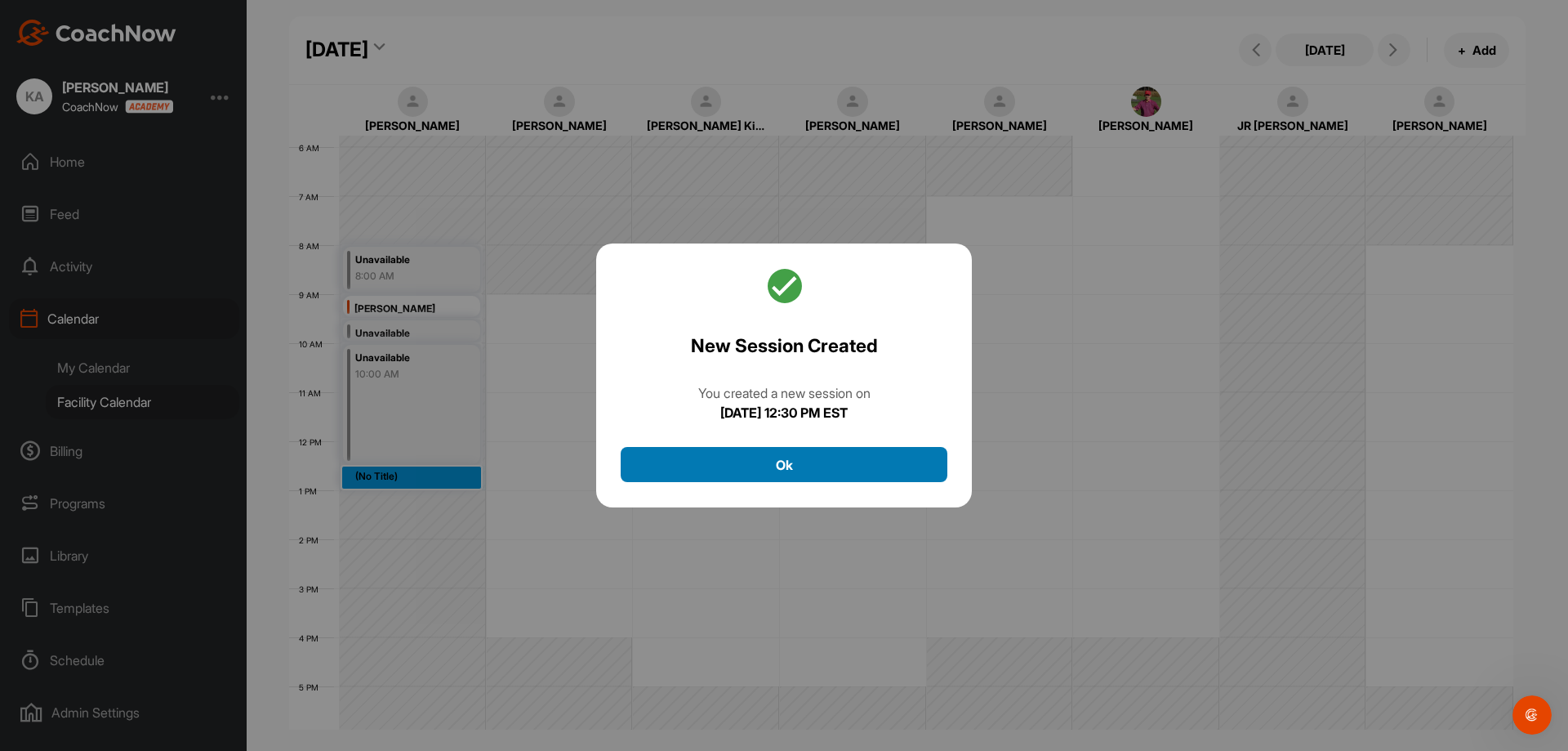
click at [863, 462] on button "Ok" at bounding box center [784, 465] width 327 height 35
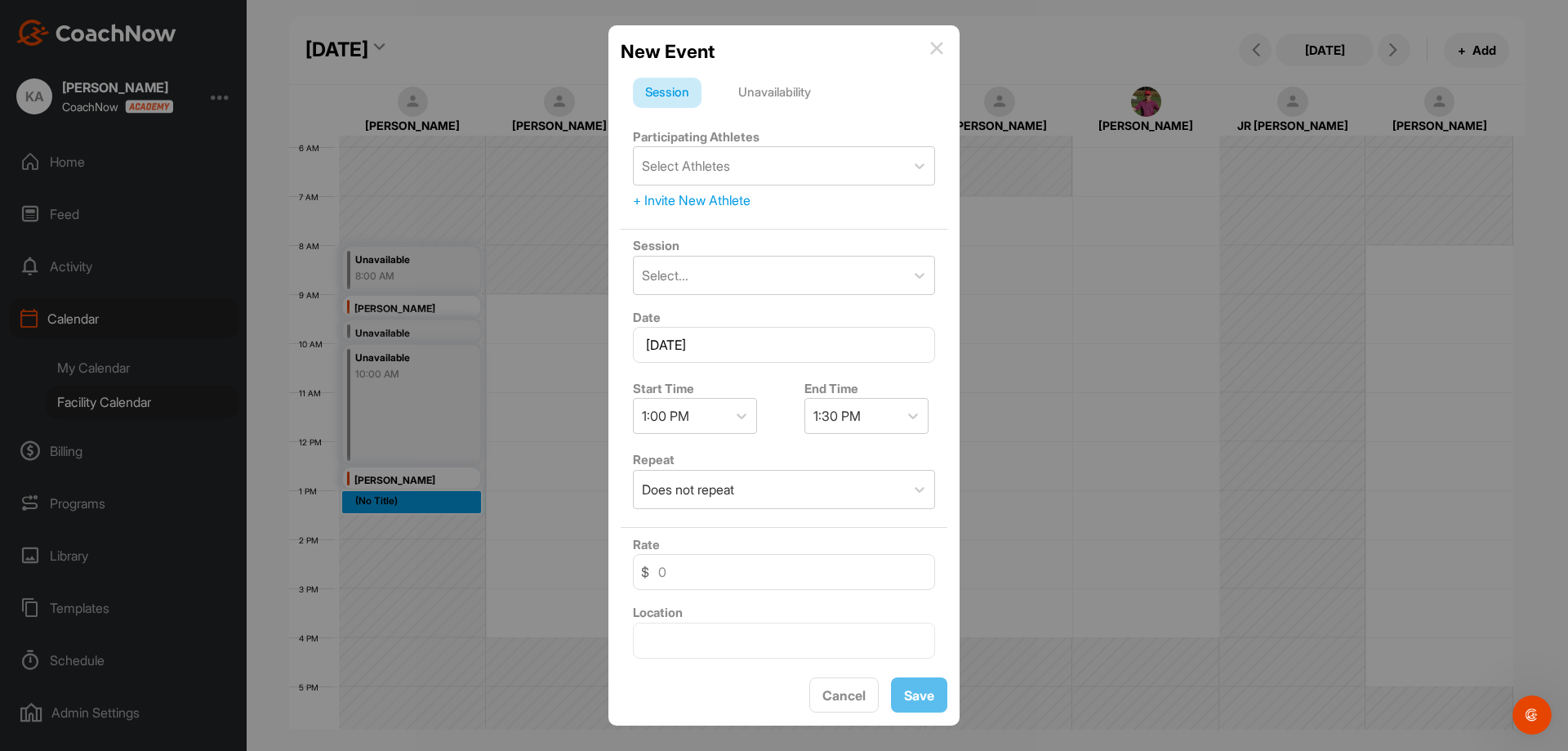
click at [775, 95] on div "Unavailability" at bounding box center [774, 92] width 98 height 31
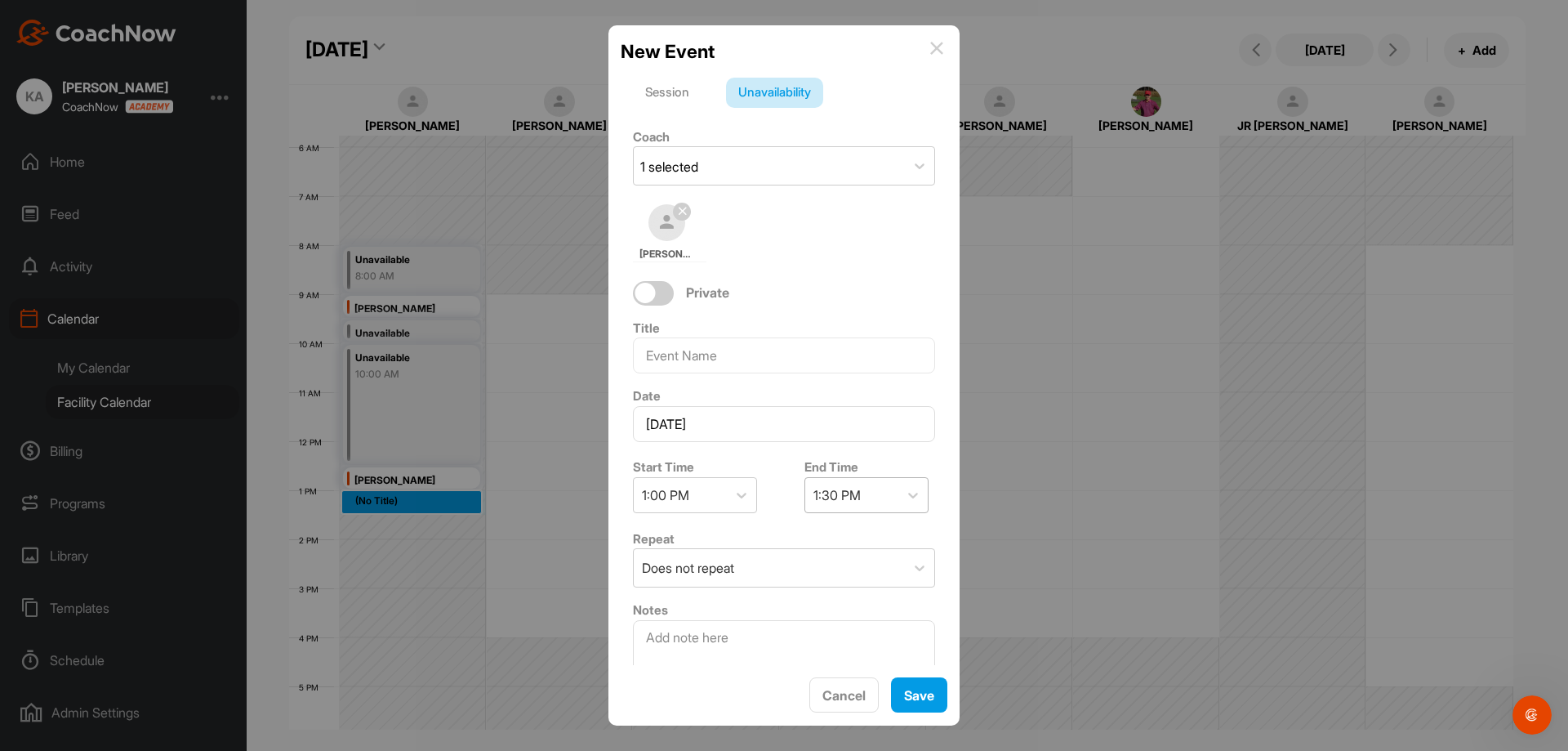
click at [828, 494] on div "1:30 PM" at bounding box center [837, 494] width 47 height 20
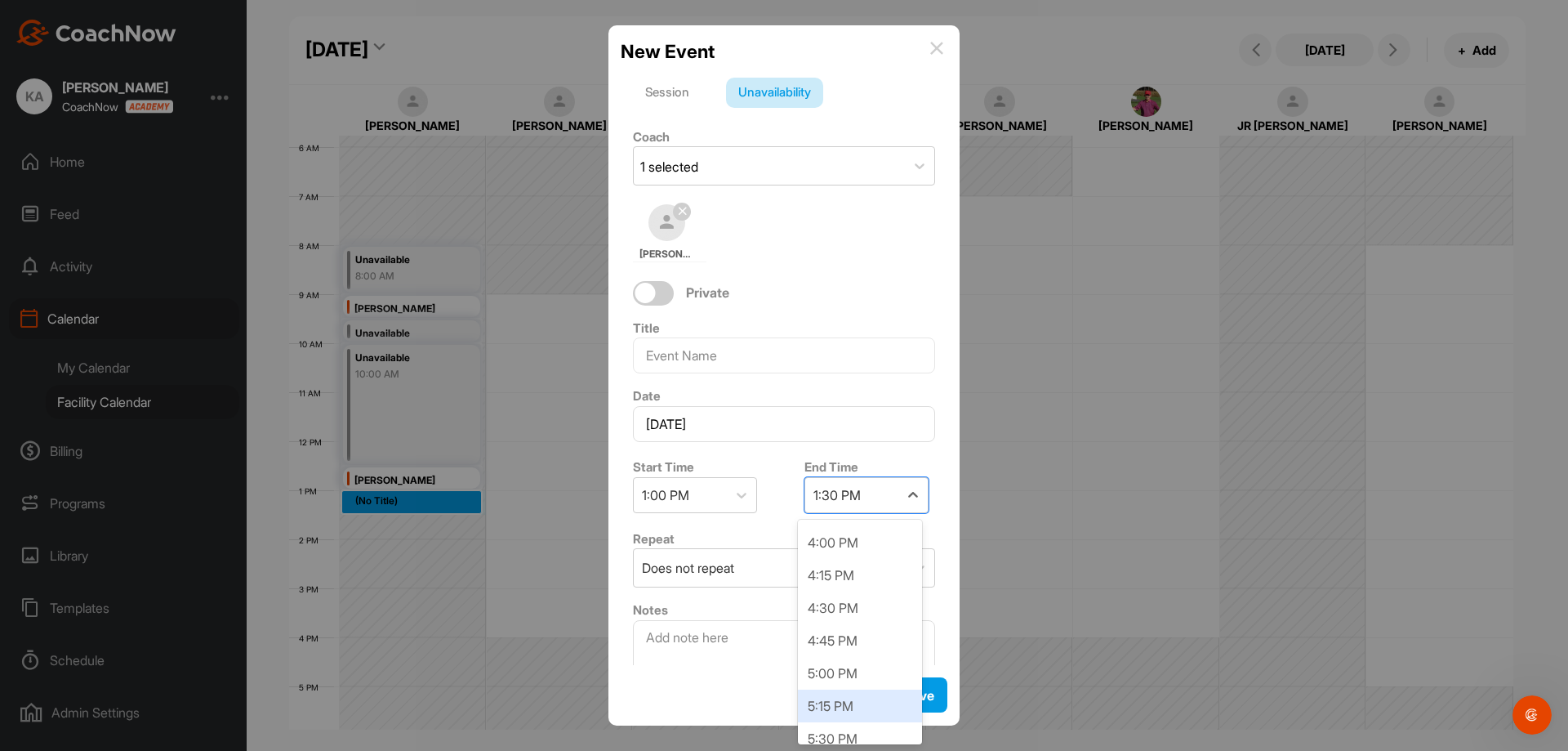
scroll to position [381, 0]
click at [849, 652] on div "5:00 PM" at bounding box center [861, 647] width 125 height 33
click at [916, 702] on span "Save" at bounding box center [919, 695] width 31 height 17
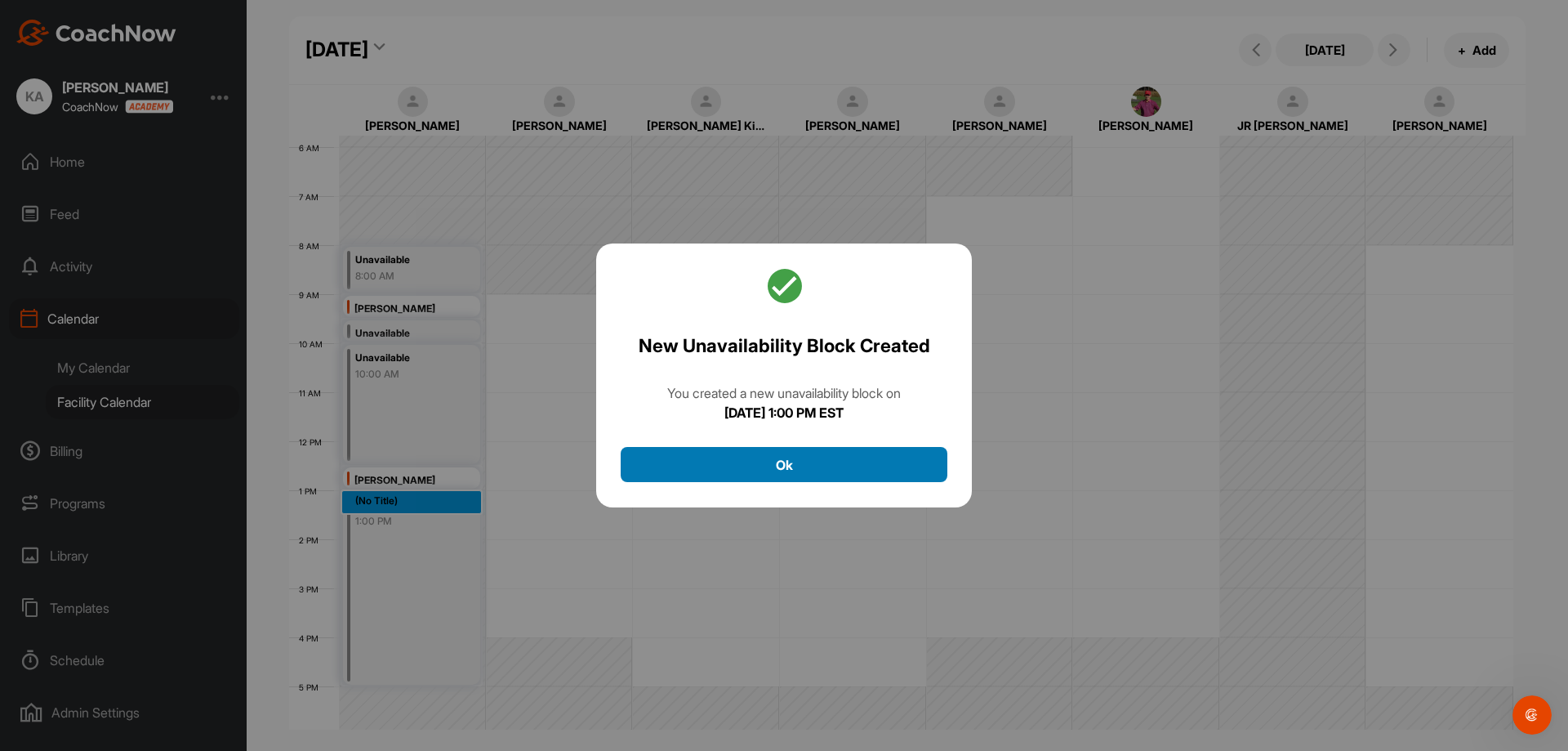
click at [806, 468] on button "Ok" at bounding box center [784, 465] width 327 height 35
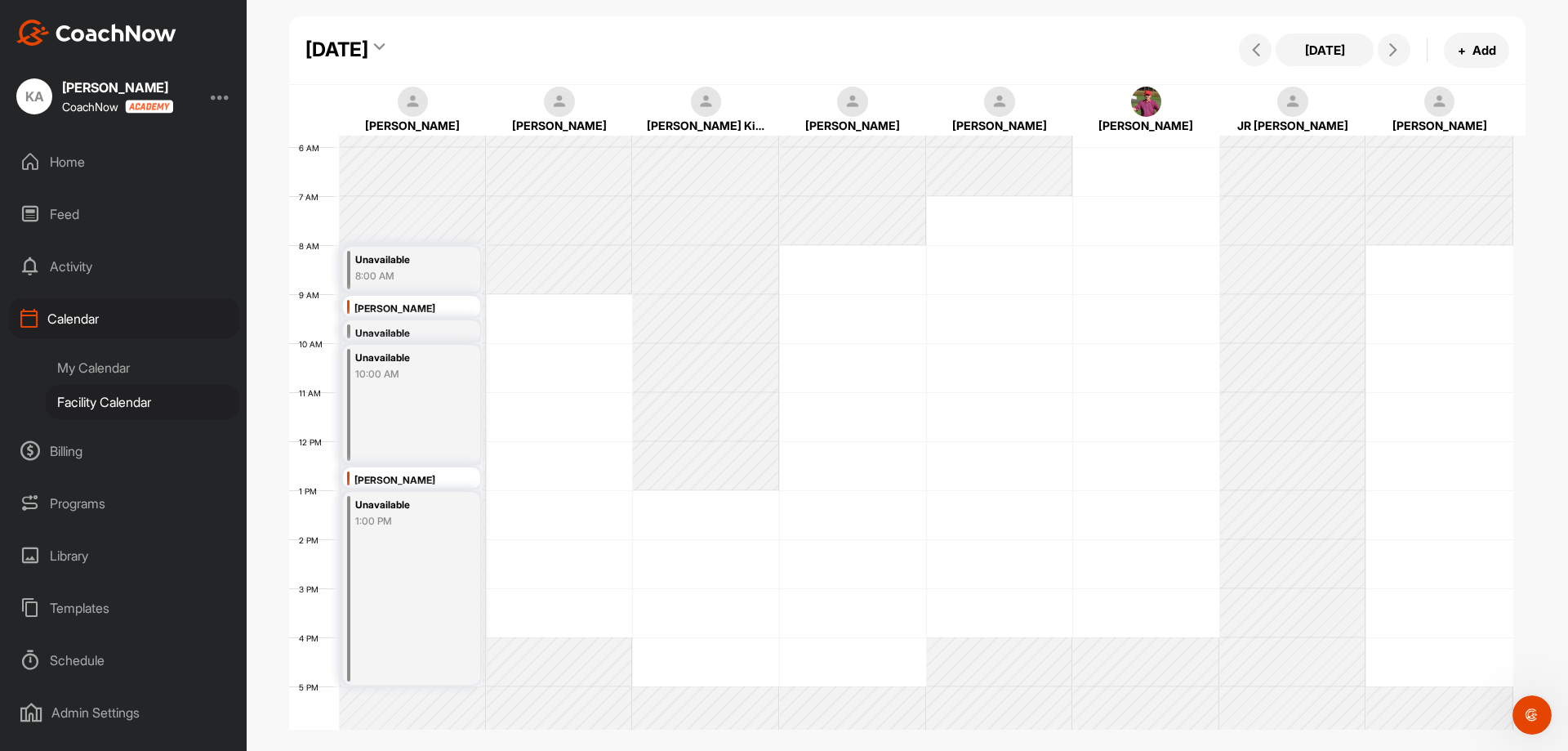
click at [368, 54] on div "[DATE]" at bounding box center [337, 50] width 63 height 30
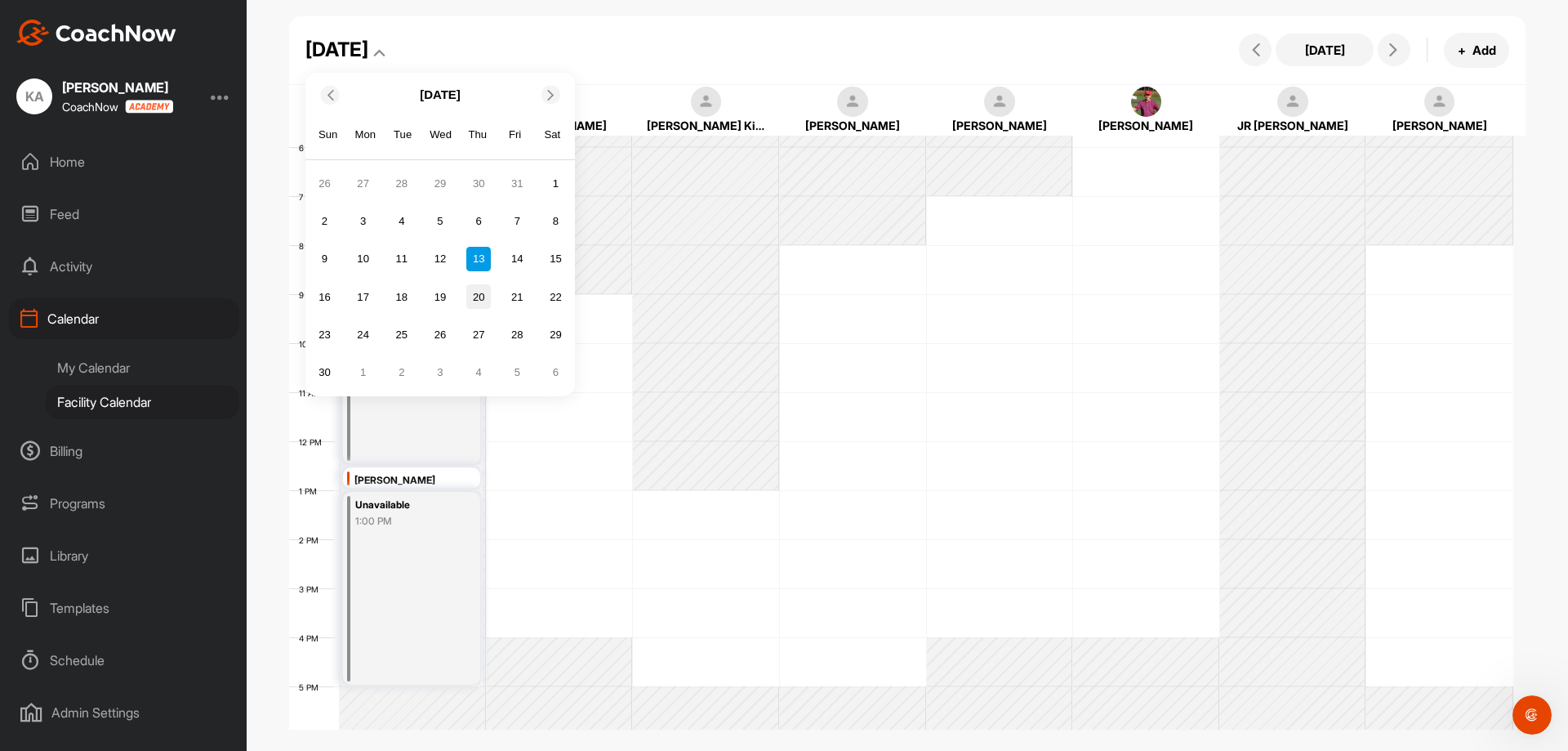
click at [489, 301] on div "20" at bounding box center [479, 296] width 24 height 24
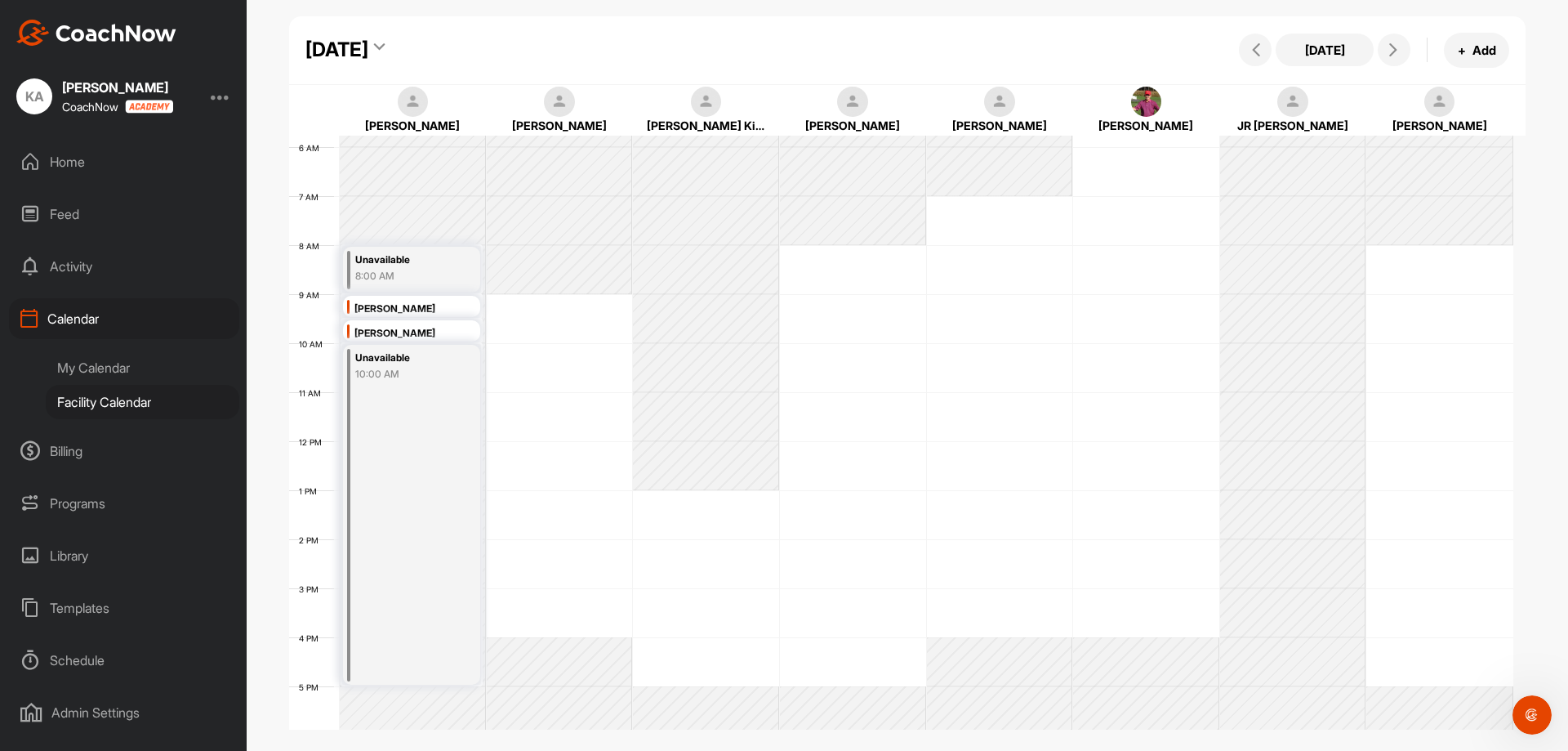
click at [368, 50] on div "[DATE]" at bounding box center [337, 50] width 63 height 30
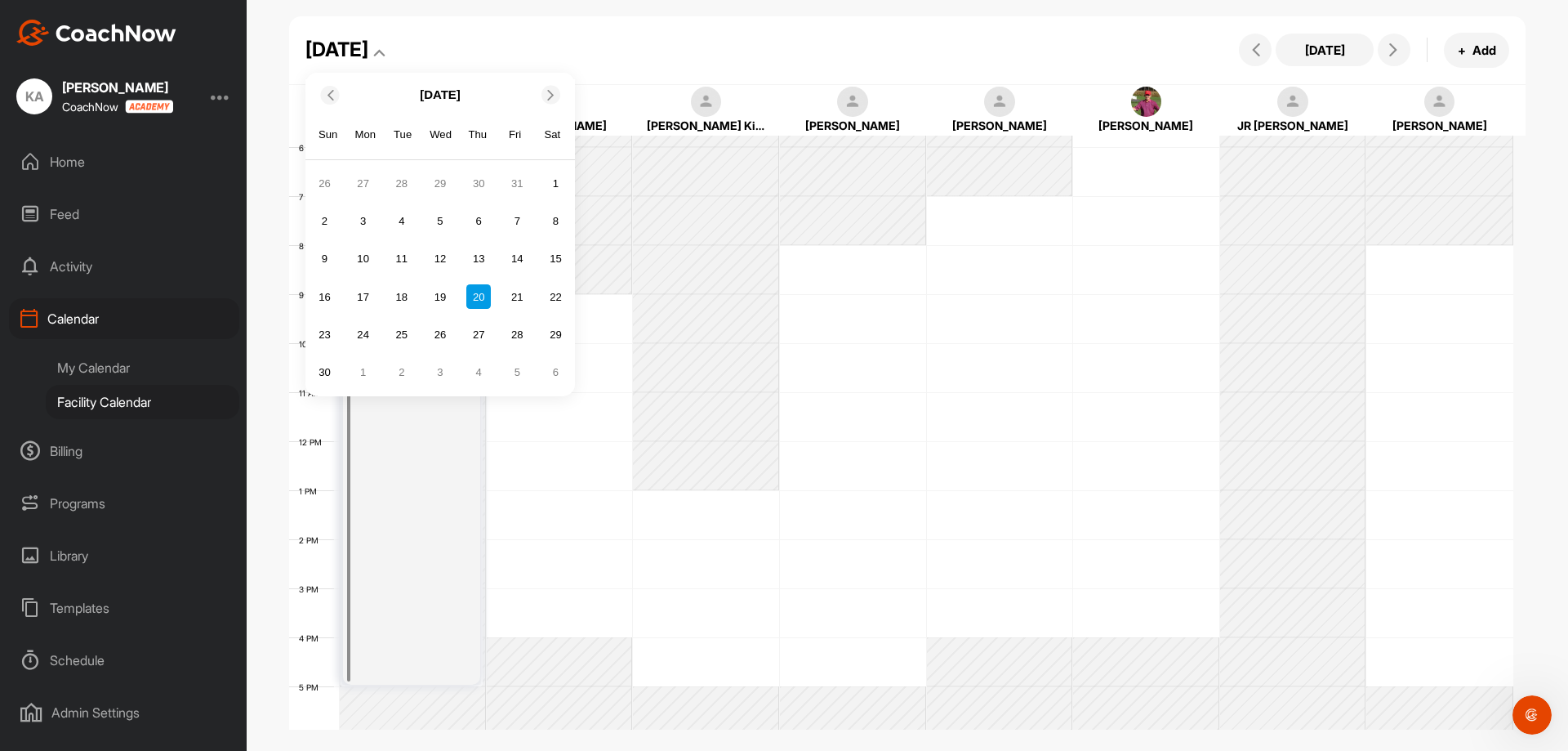
click at [334, 95] on icon at bounding box center [329, 94] width 10 height 10
click at [515, 294] on div "26" at bounding box center [517, 296] width 24 height 24
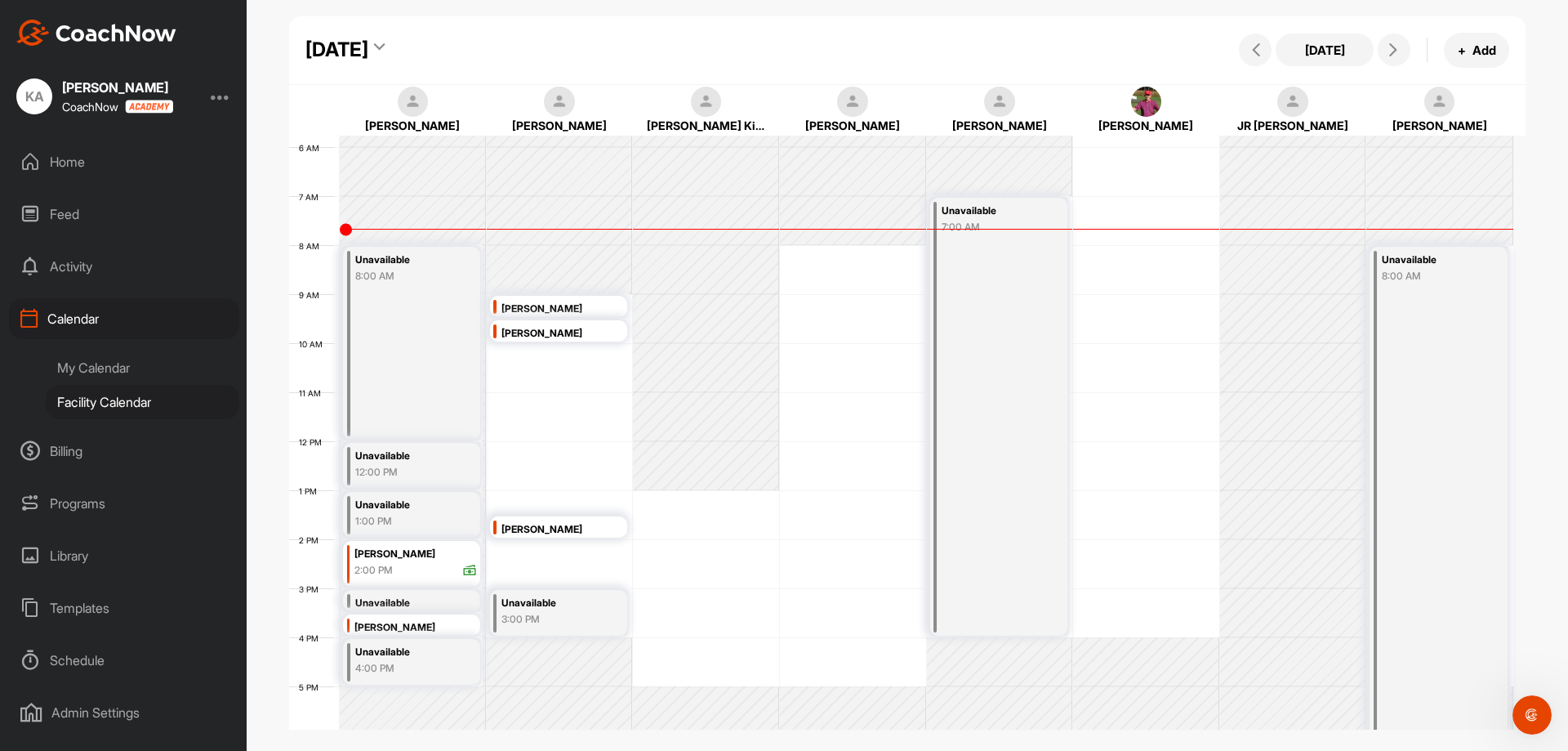
click at [472, 573] on icon at bounding box center [469, 571] width 15 height 15
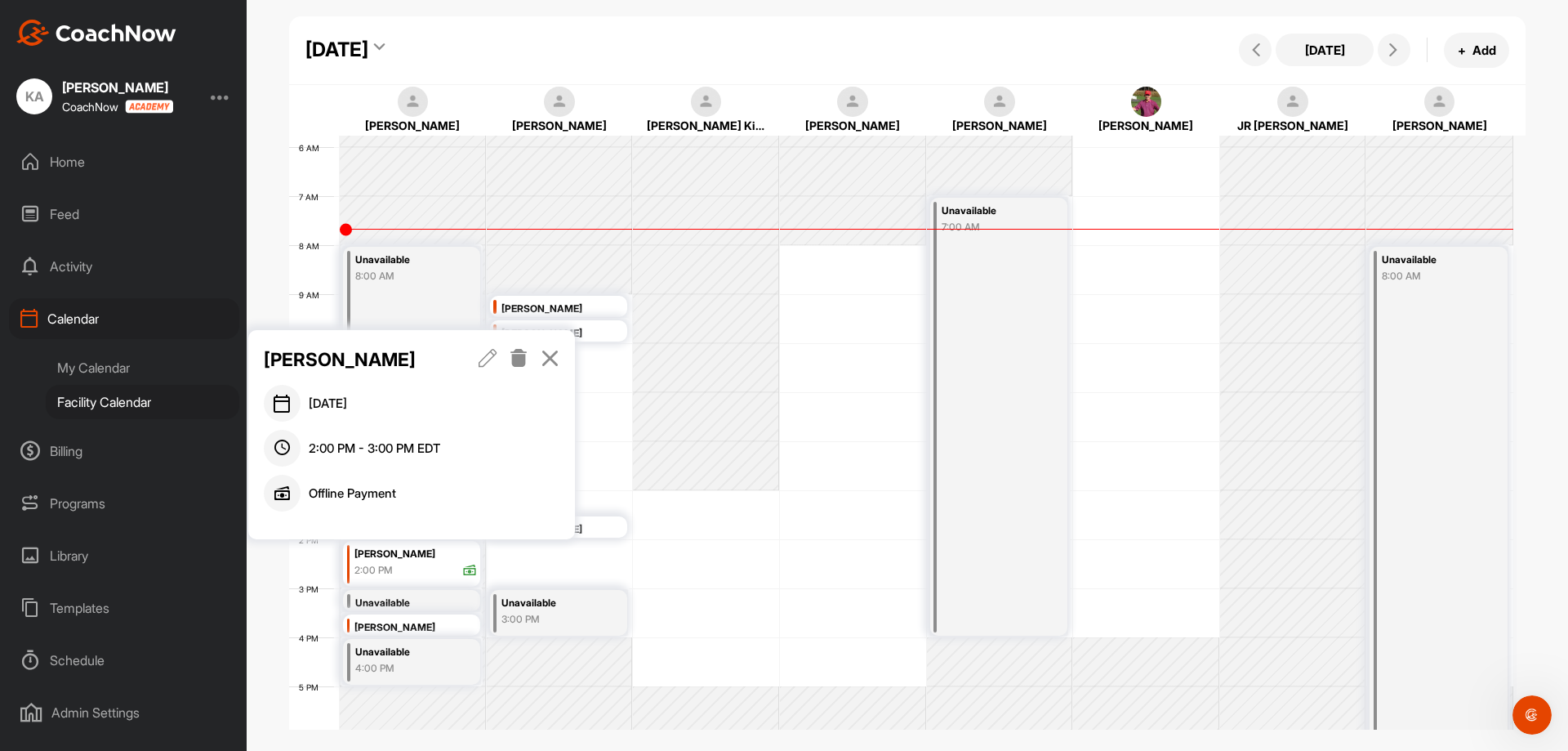
click at [546, 354] on icon at bounding box center [550, 357] width 19 height 18
